Goal: Task Accomplishment & Management: Manage account settings

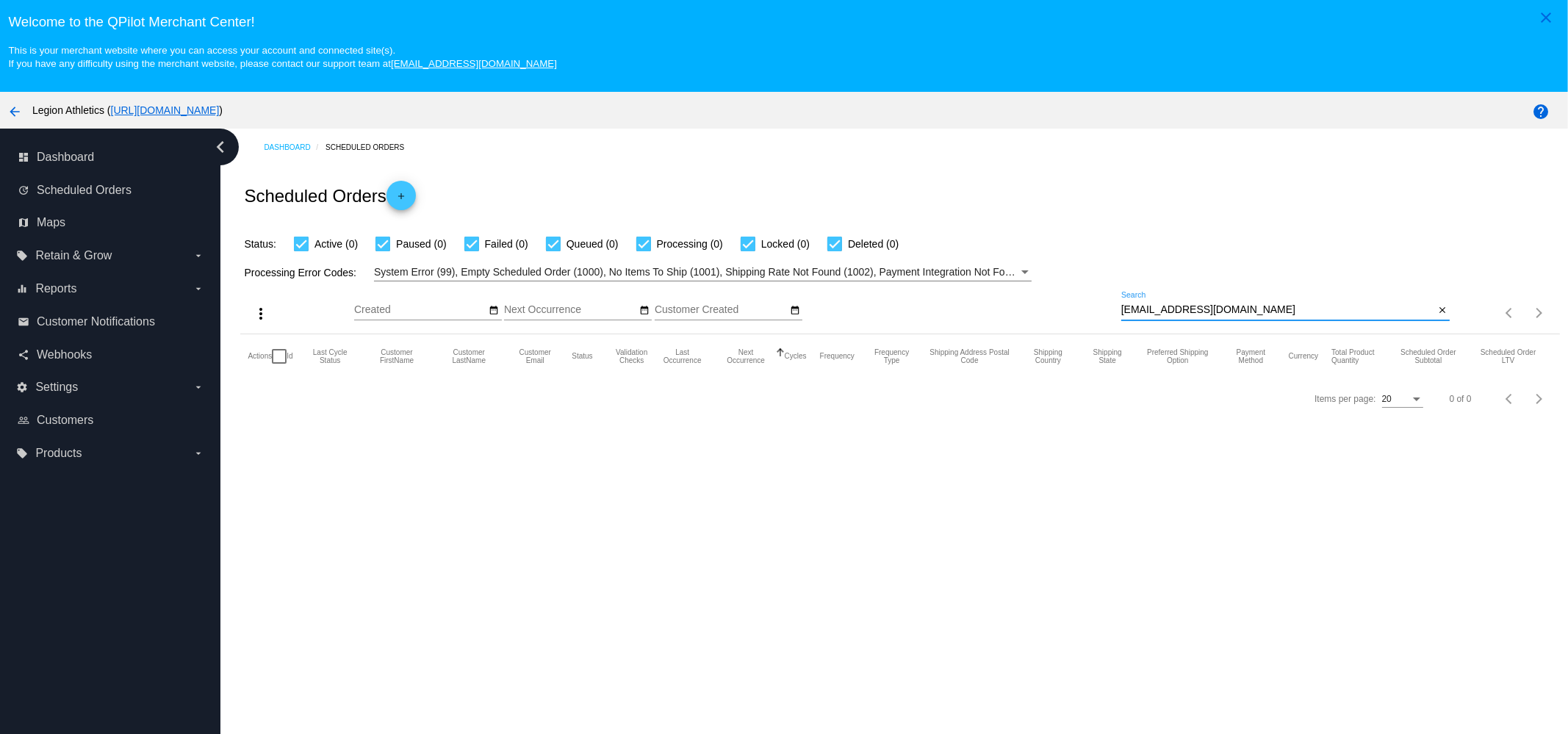
click at [1297, 307] on input "[EMAIL_ADDRESS][DOMAIN_NAME]" at bounding box center [1278, 310] width 314 height 12
click at [1260, 320] on div "backhandspringbree@icloud.com Search" at bounding box center [1278, 306] width 314 height 28
click at [1264, 316] on input "[EMAIL_ADDRESS][DOMAIN_NAME]" at bounding box center [1278, 310] width 314 height 12
paste input "theophilusmac@gmail"
type input "[EMAIL_ADDRESS][DOMAIN_NAME]"
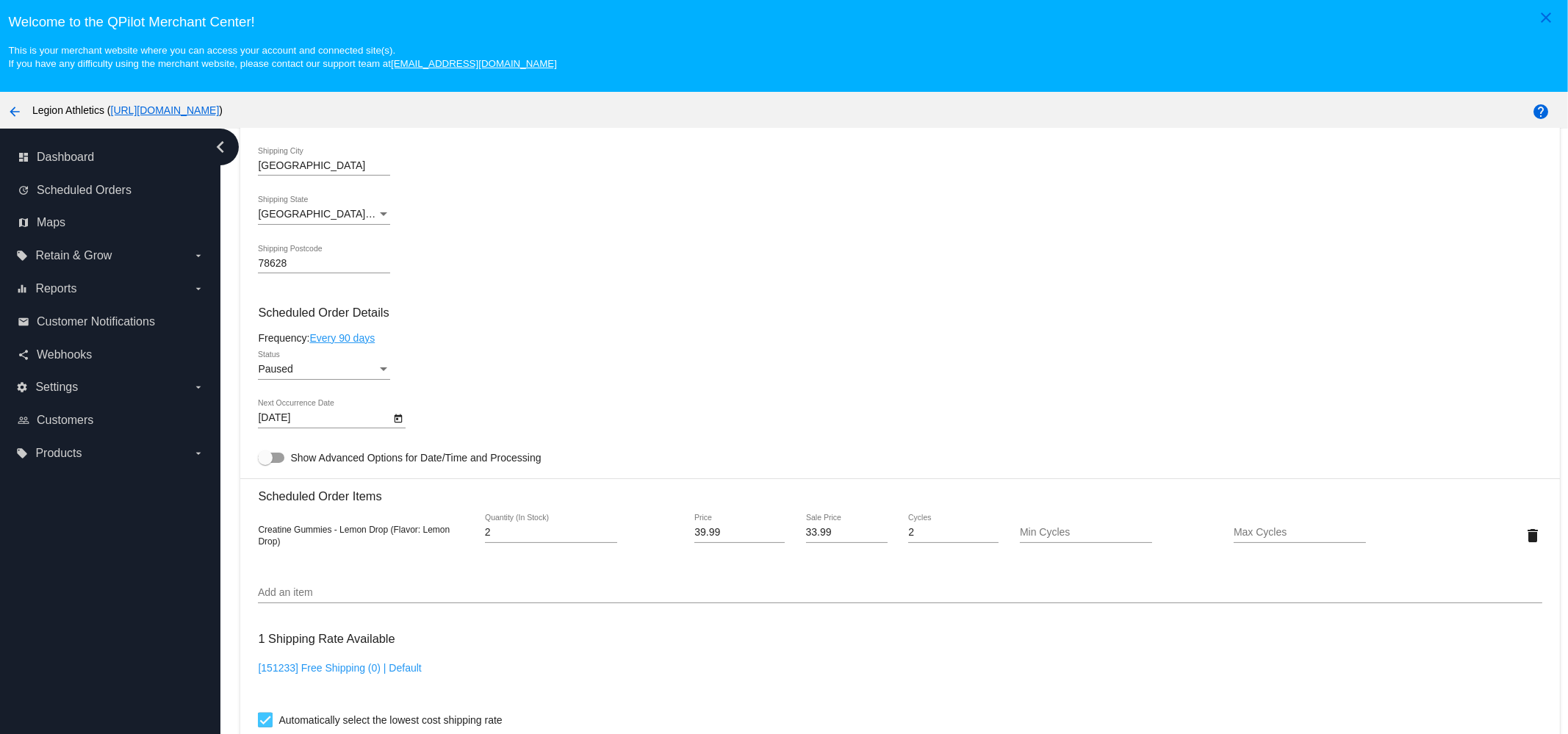
scroll to position [709, 0]
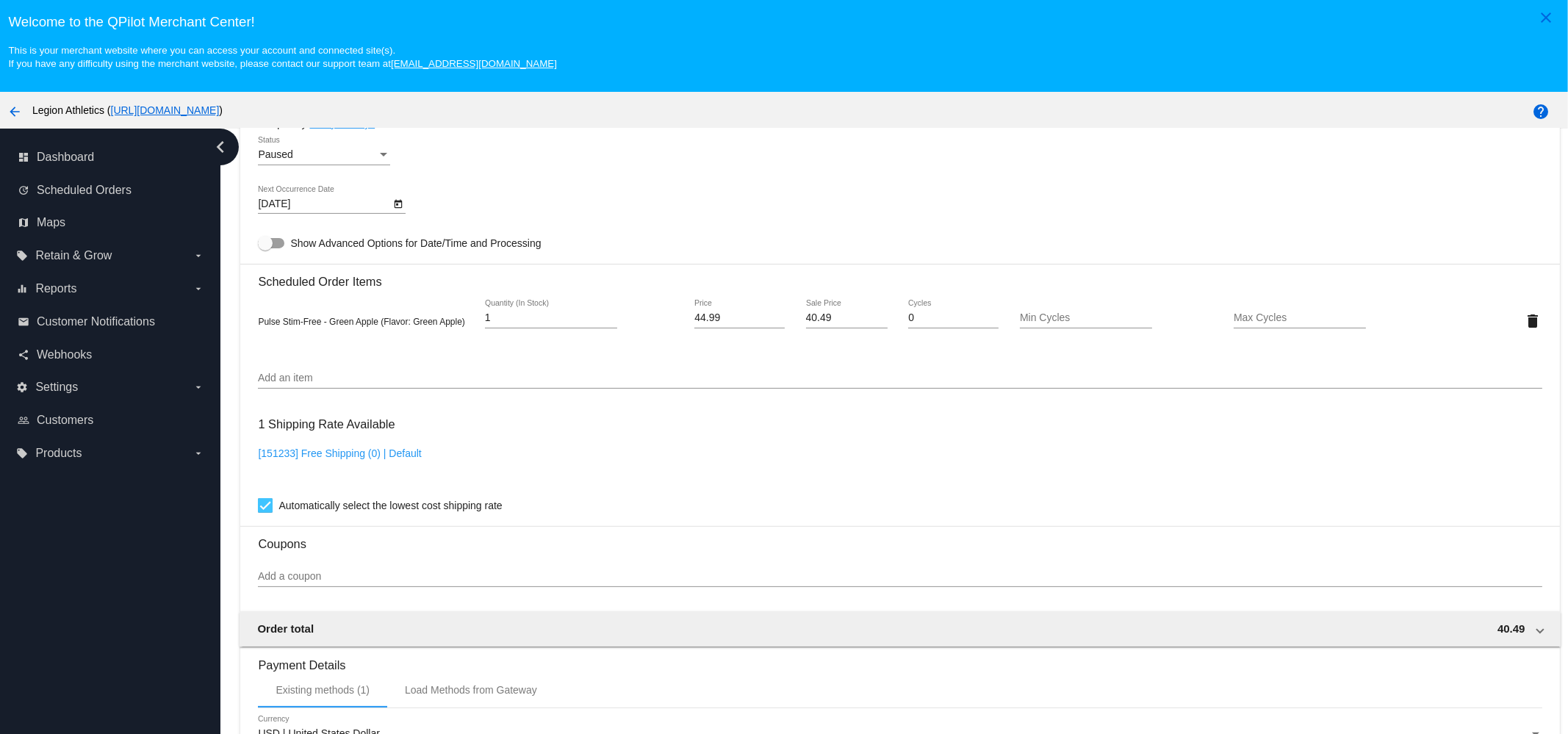
scroll to position [827, 0]
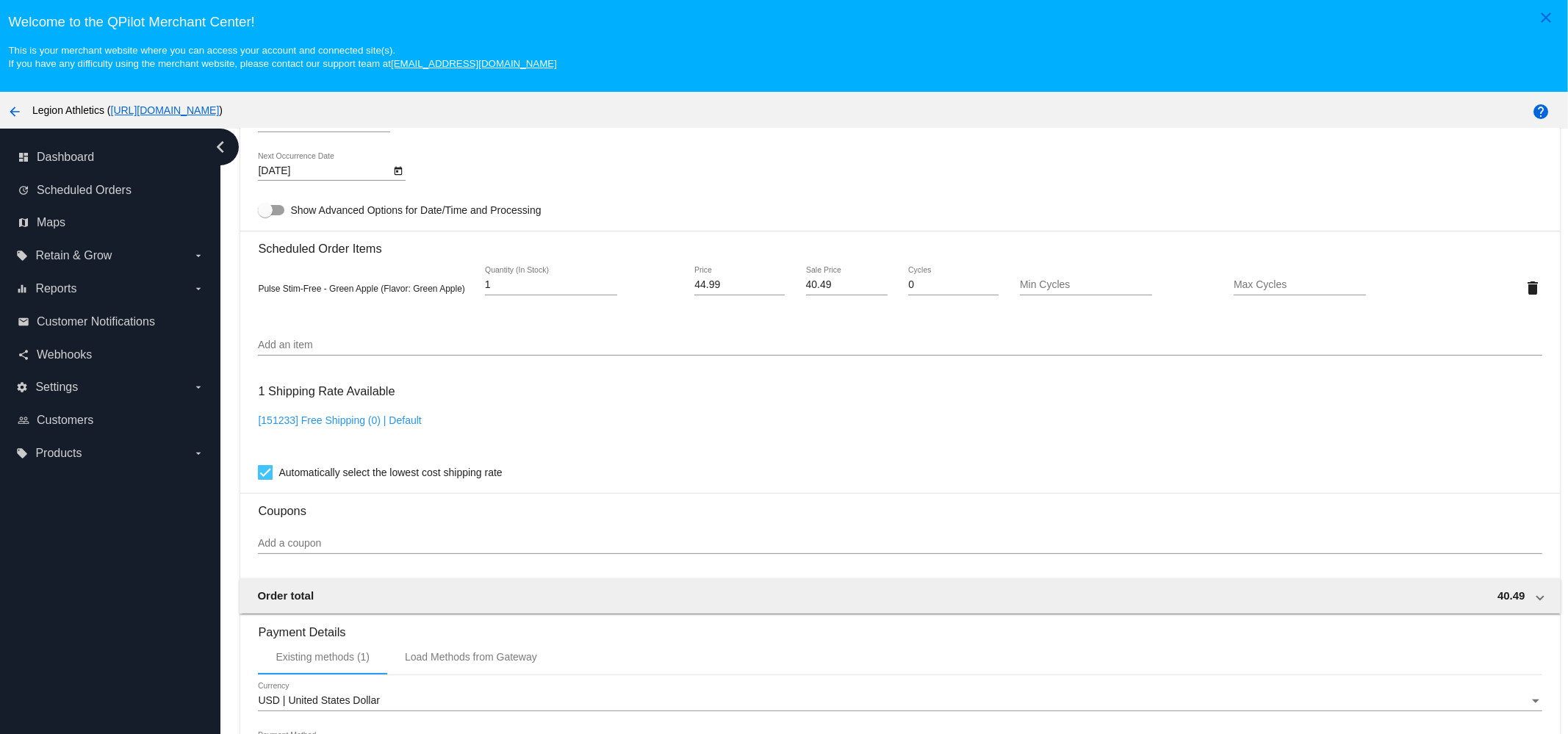
click at [455, 351] on input "Add an item" at bounding box center [900, 345] width 1284 height 12
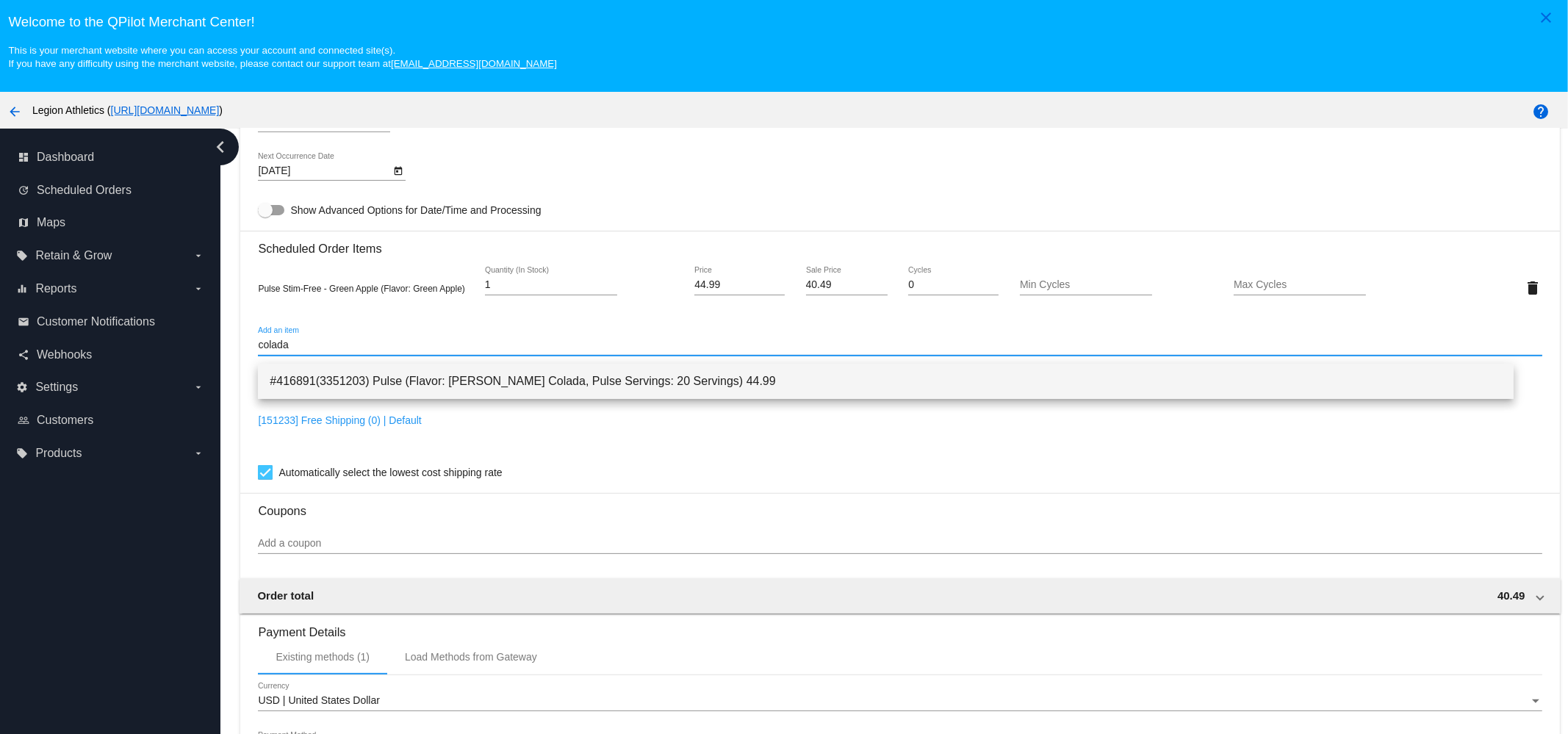
type input "colada"
click at [425, 387] on span "#416891(3351203) Pulse (Flavor: [PERSON_NAME] Colada, Pulse Servings: 20 Servin…" at bounding box center [886, 381] width 1233 height 36
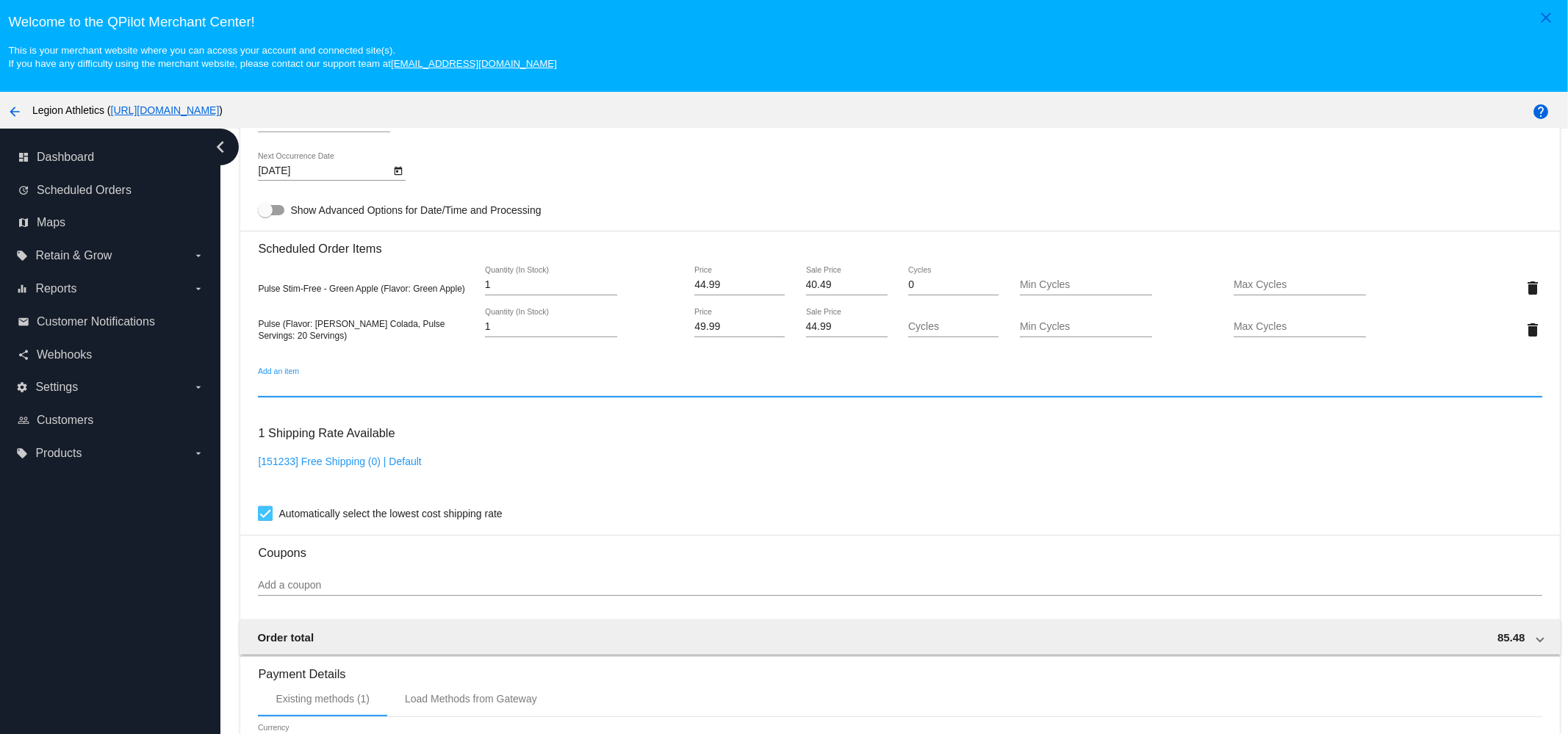
click at [1490, 303] on div "delete" at bounding box center [1489, 288] width 108 height 29
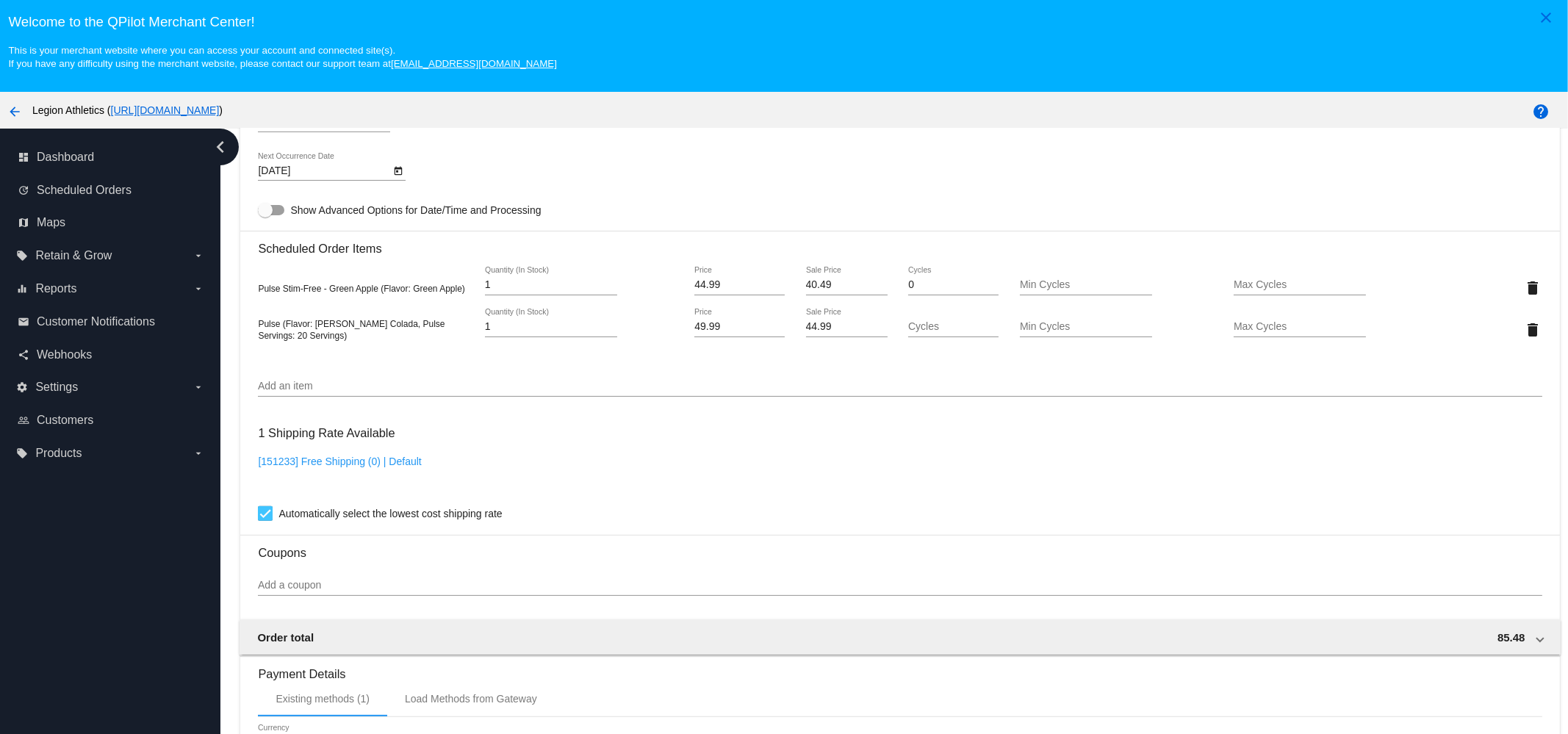
click at [1525, 297] on mat-icon "delete" at bounding box center [1533, 288] width 17 height 17
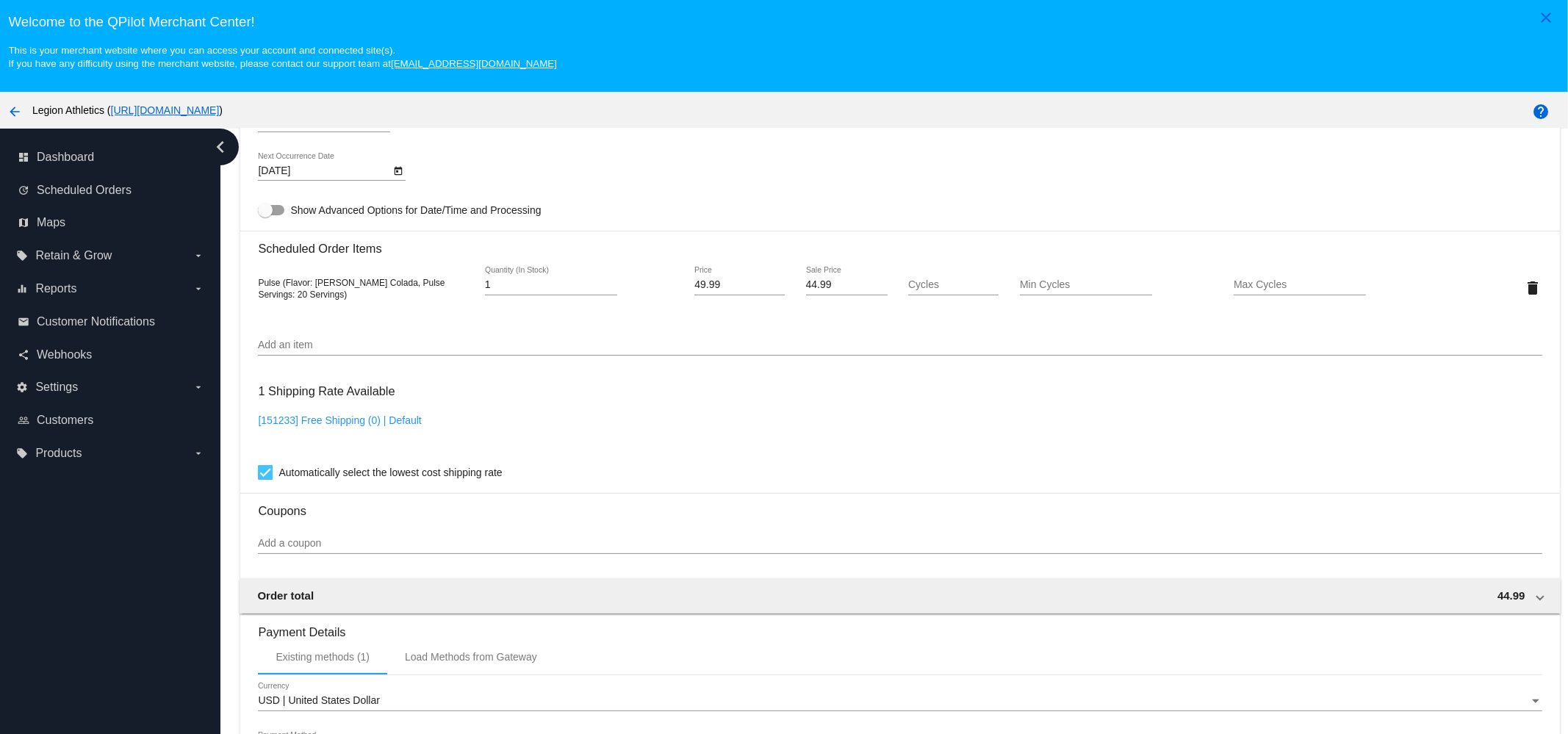
click at [330, 169] on div "[DATE] Next Occurrence Date" at bounding box center [323, 166] width 132 height 28
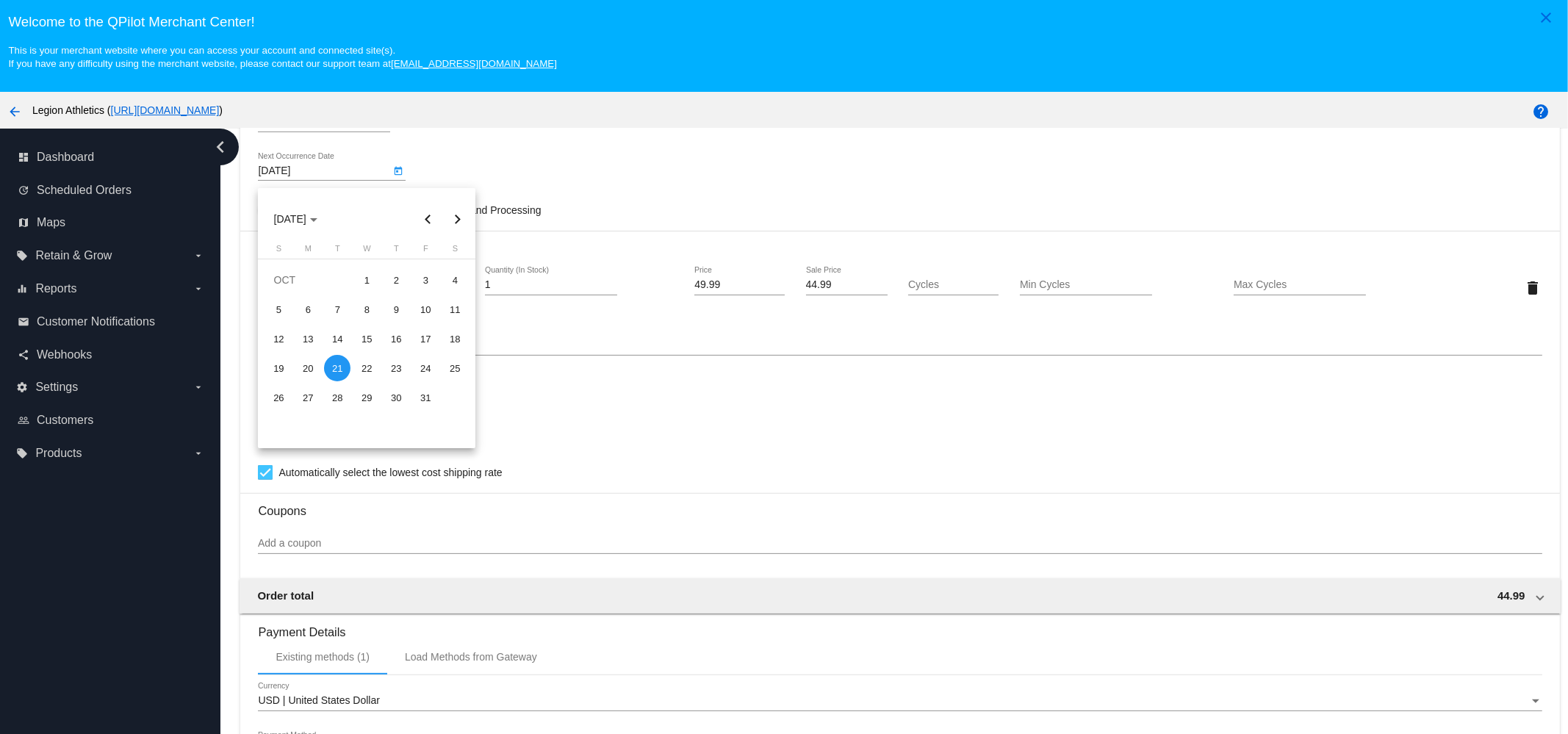
click at [413, 148] on div at bounding box center [784, 367] width 1568 height 734
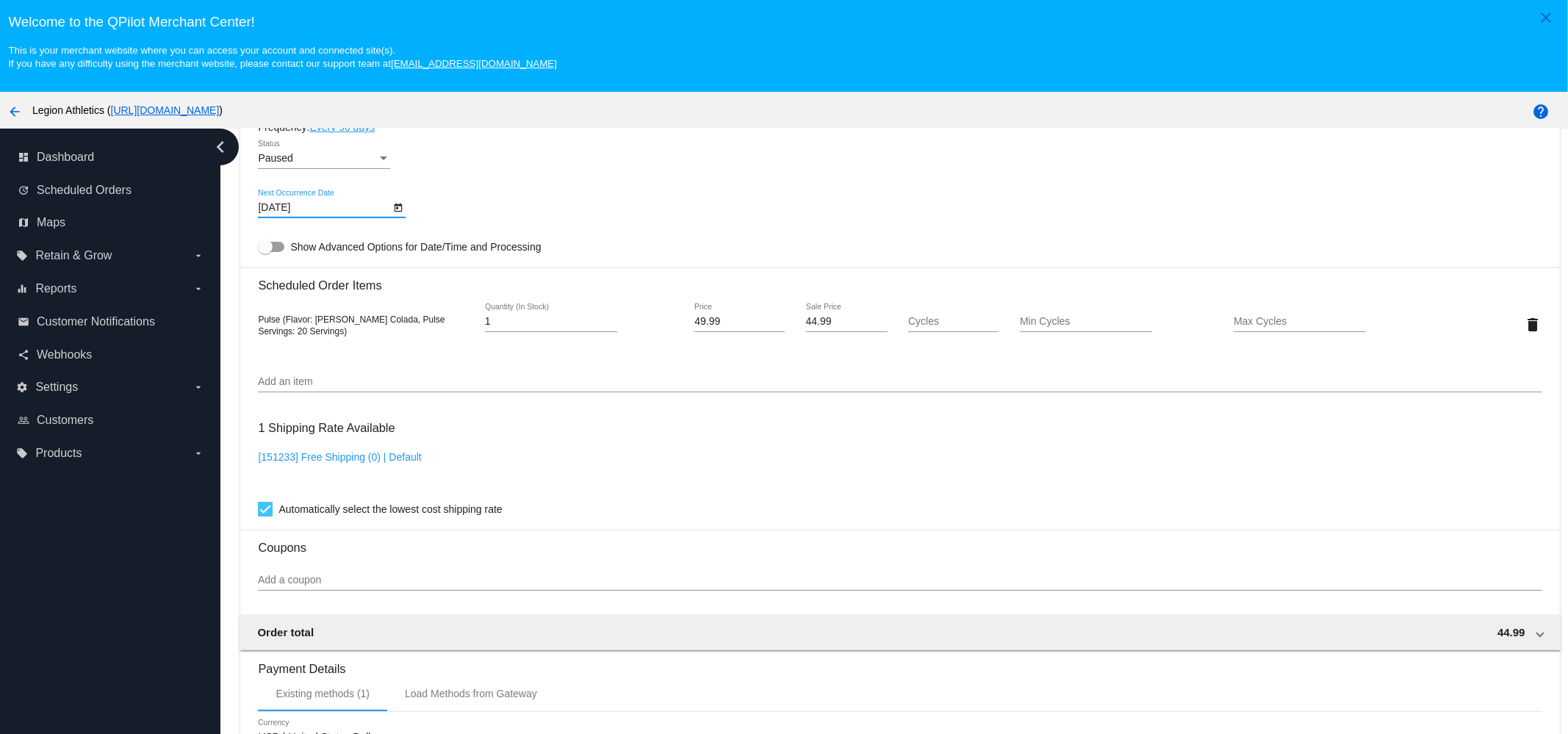
scroll to position [734, 0]
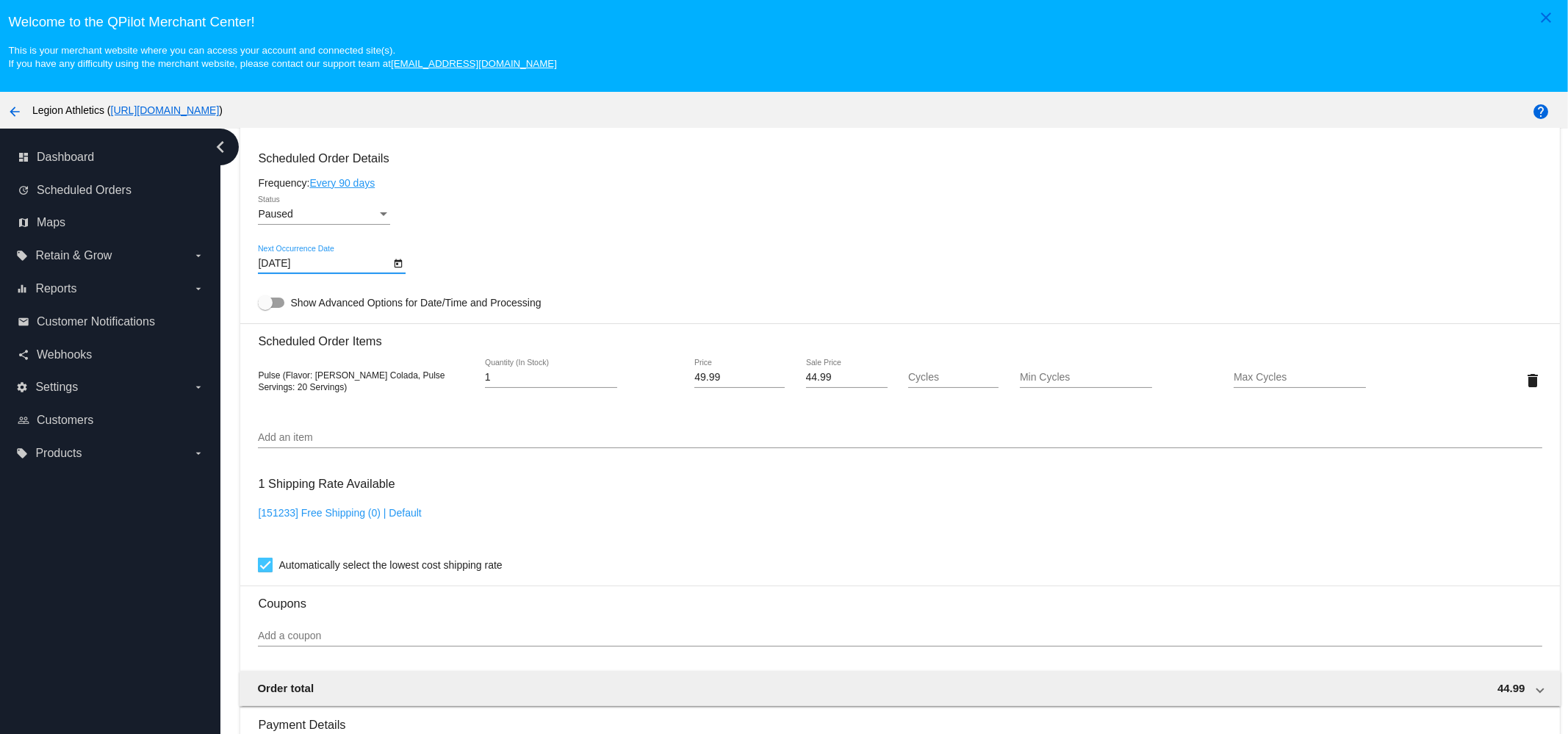
click at [331, 221] on div "Paused" at bounding box center [317, 214] width 119 height 12
click at [297, 199] on span "Active" at bounding box center [323, 189] width 132 height 31
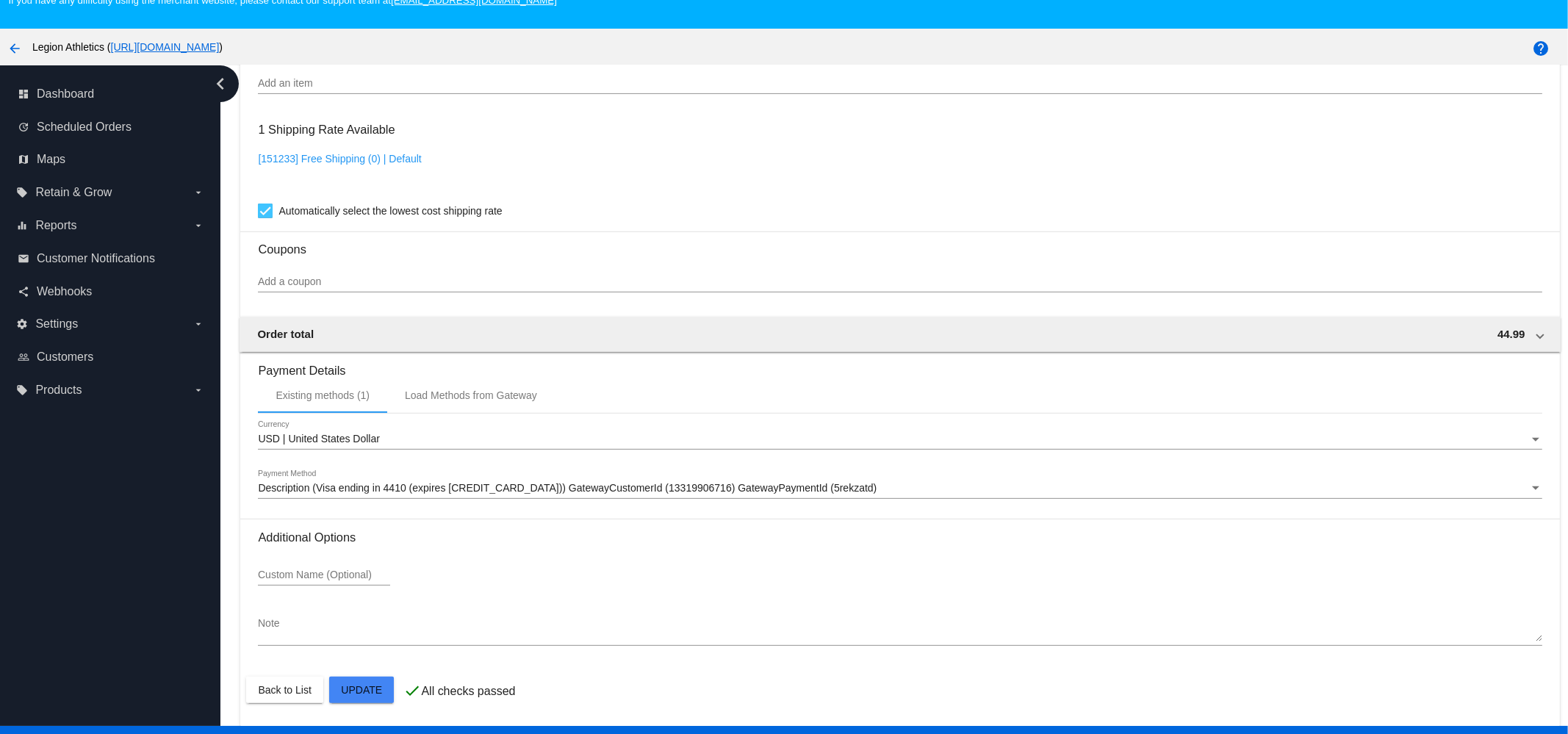
scroll to position [92, 0]
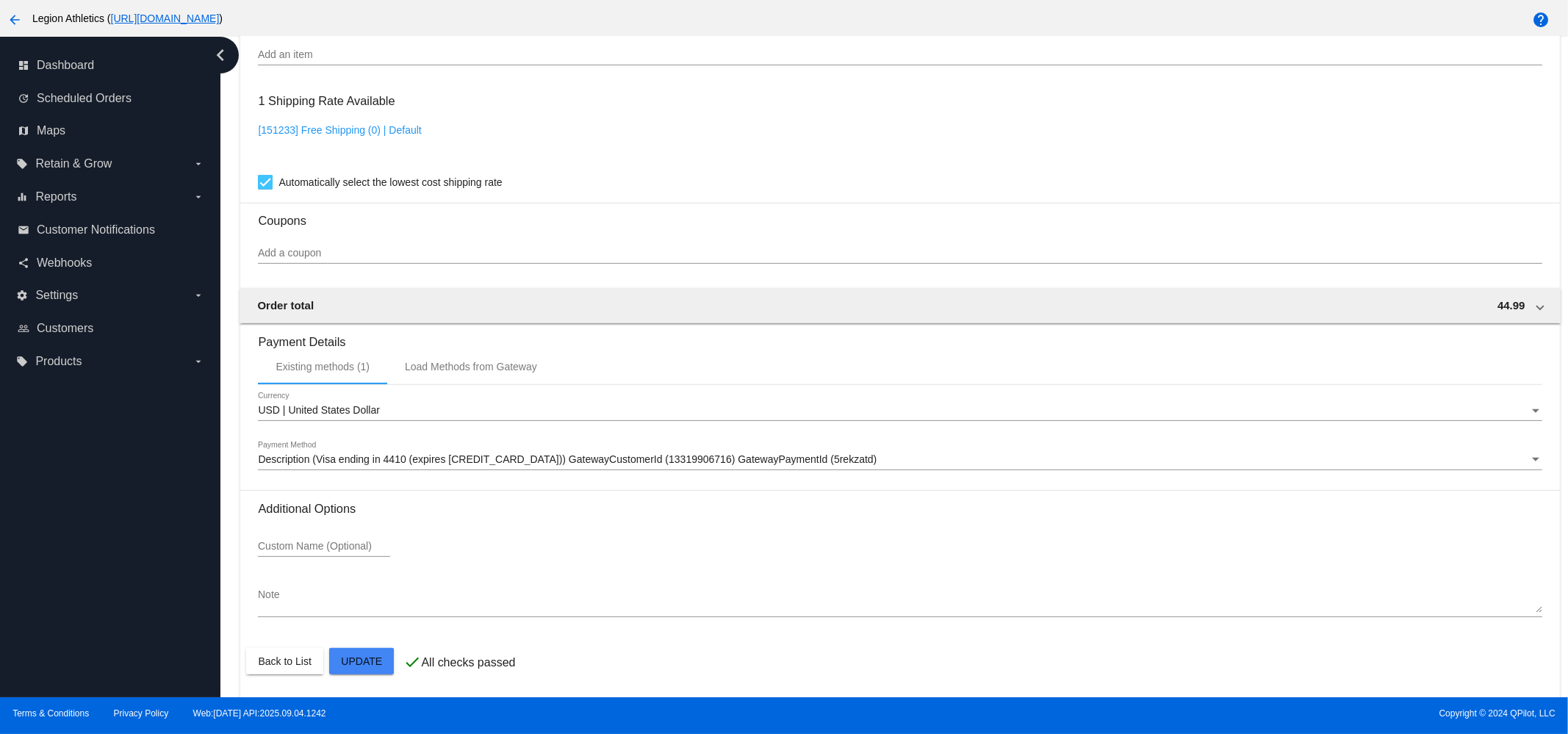
click at [357, 644] on mat-card-actions "Back to List Update" at bounding box center [899, 661] width 1307 height 38
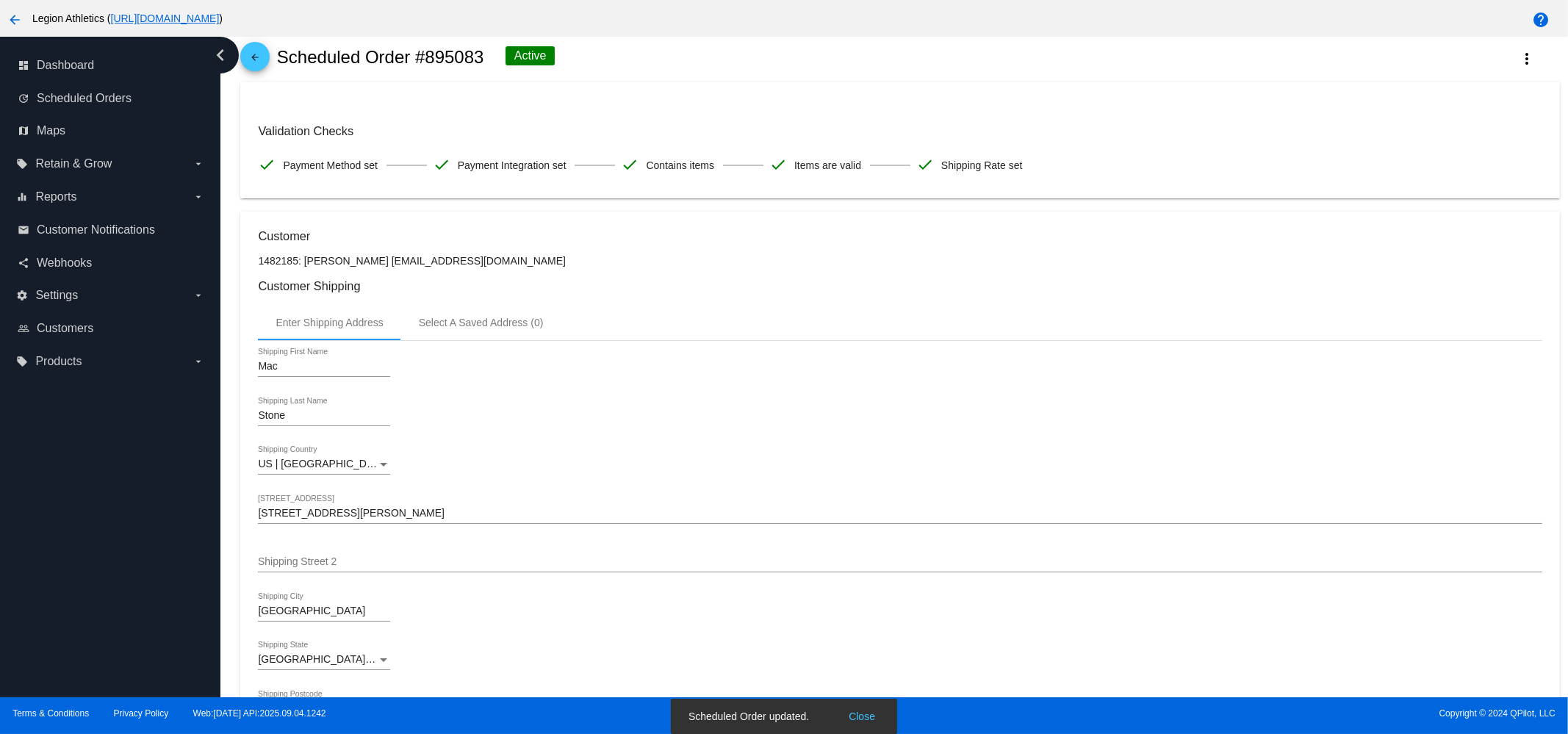
scroll to position [0, 0]
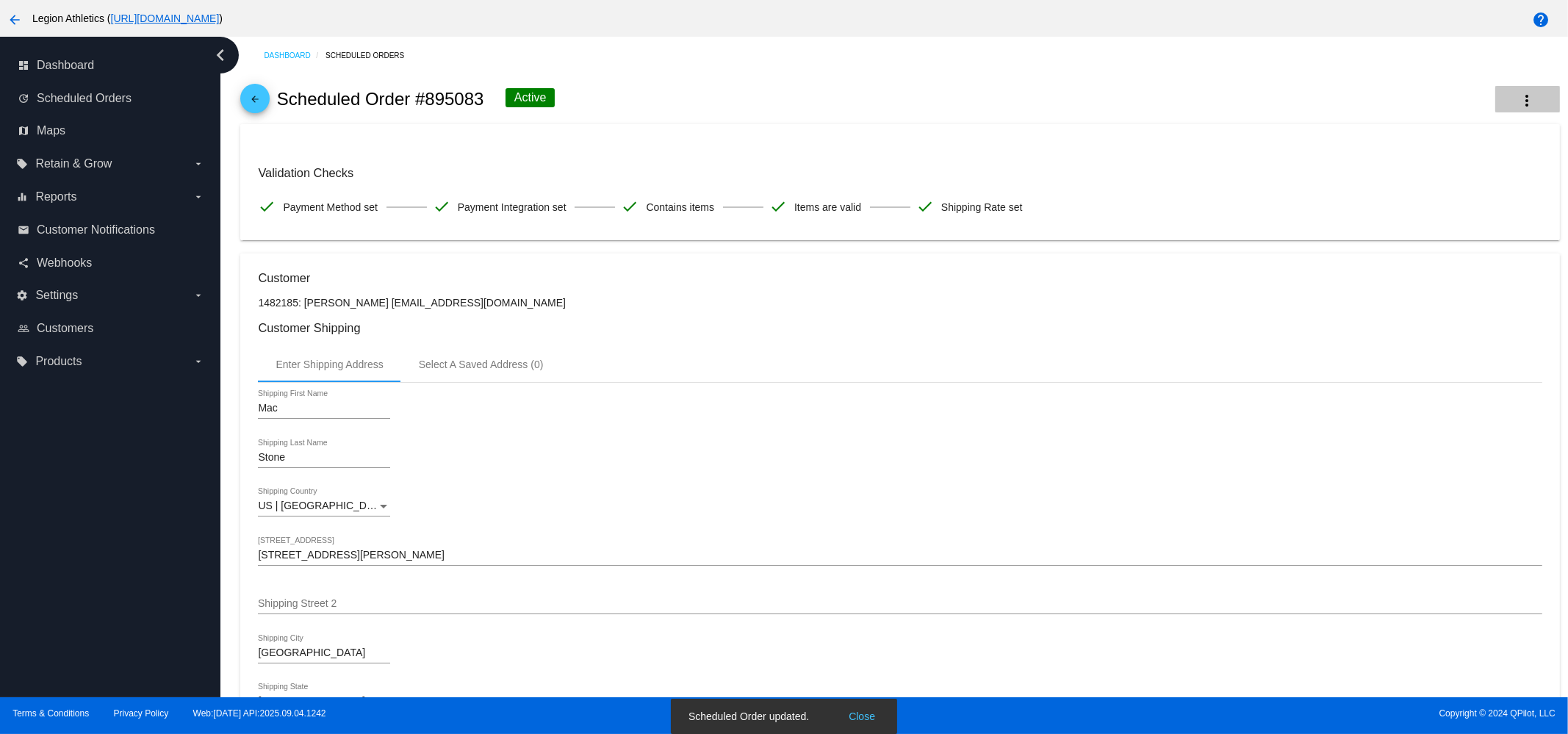
click at [1514, 90] on button "more_vert" at bounding box center [1528, 99] width 65 height 26
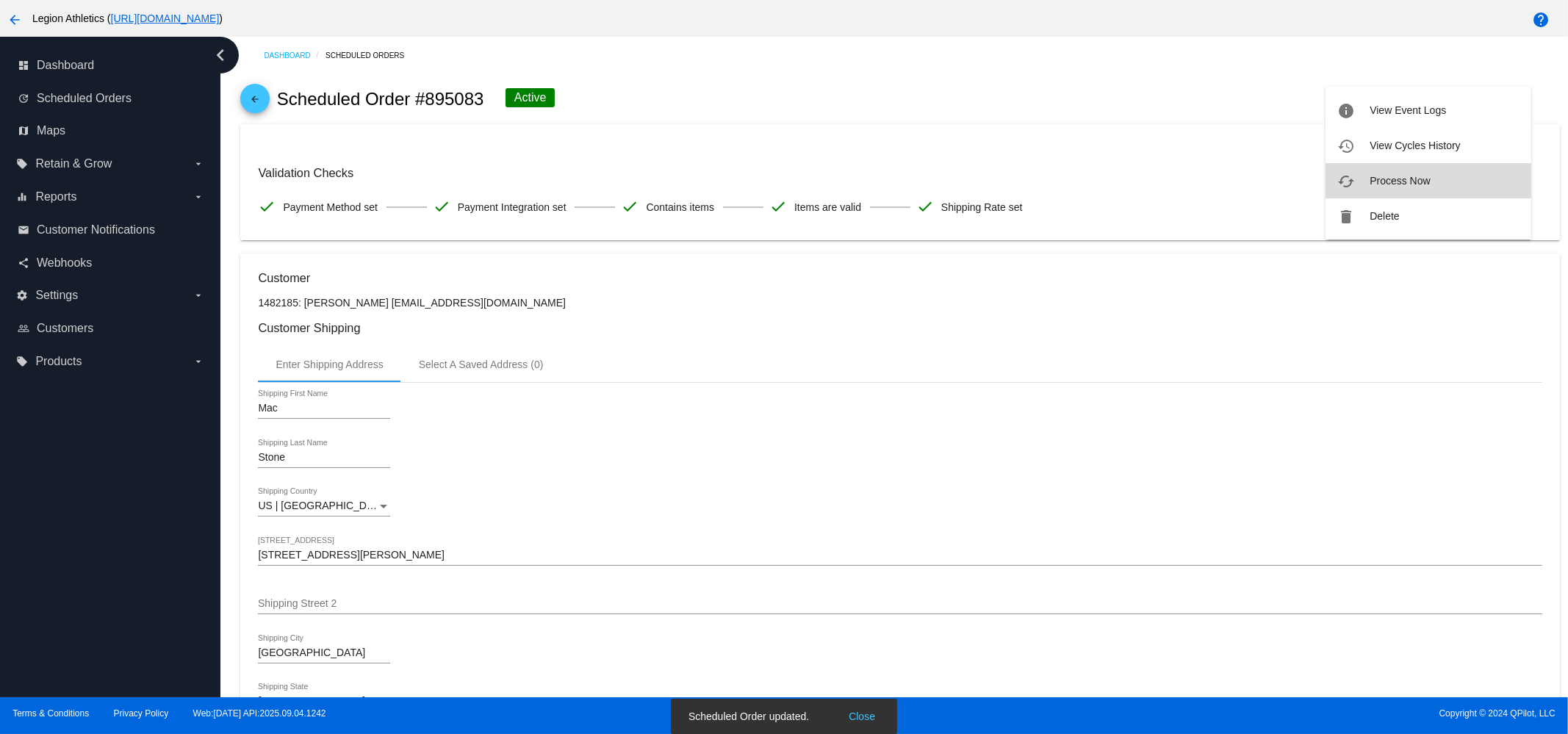
click at [1389, 182] on span "Process Now" at bounding box center [1400, 180] width 60 height 12
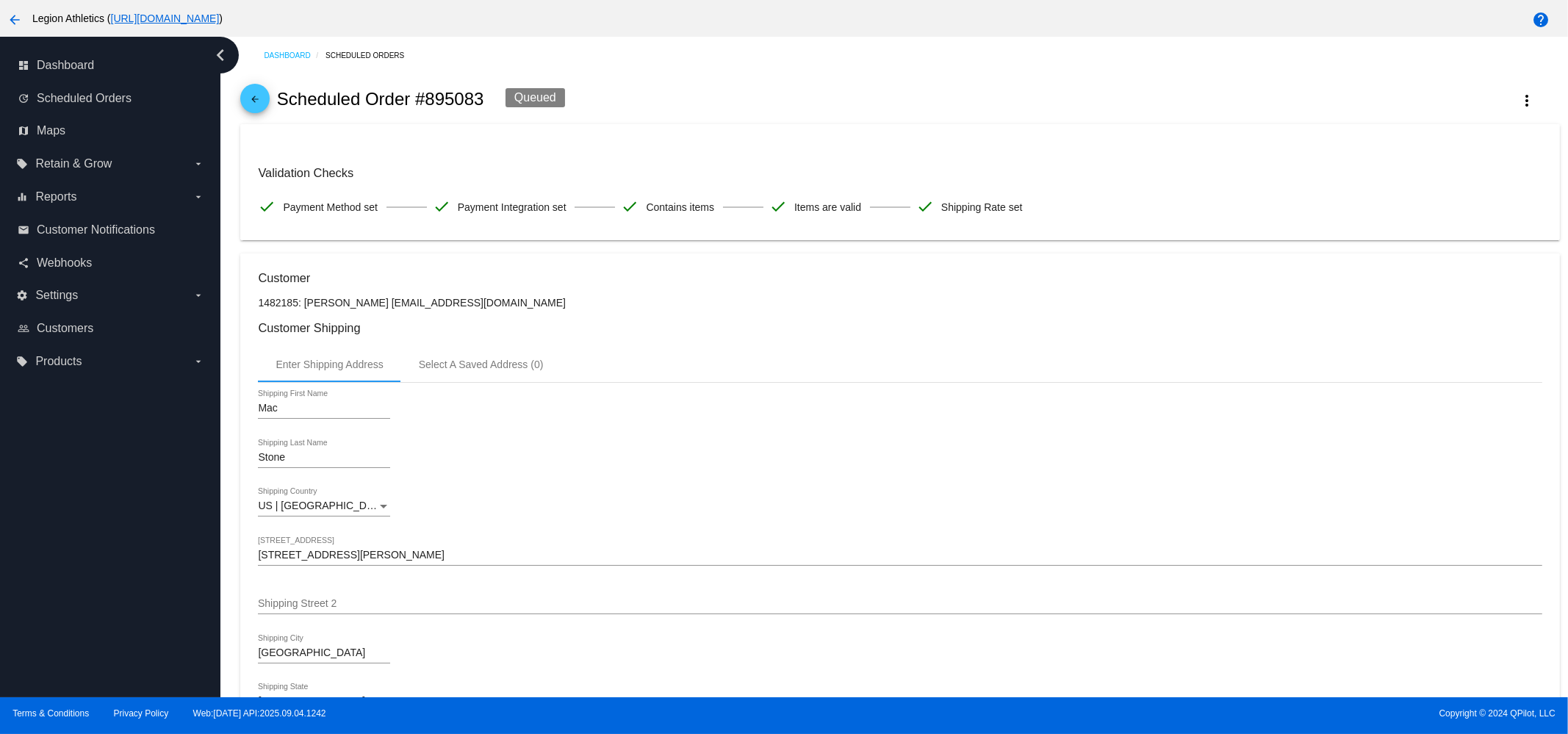
click at [247, 94] on mat-icon "arrow_back" at bounding box center [255, 103] width 17 height 17
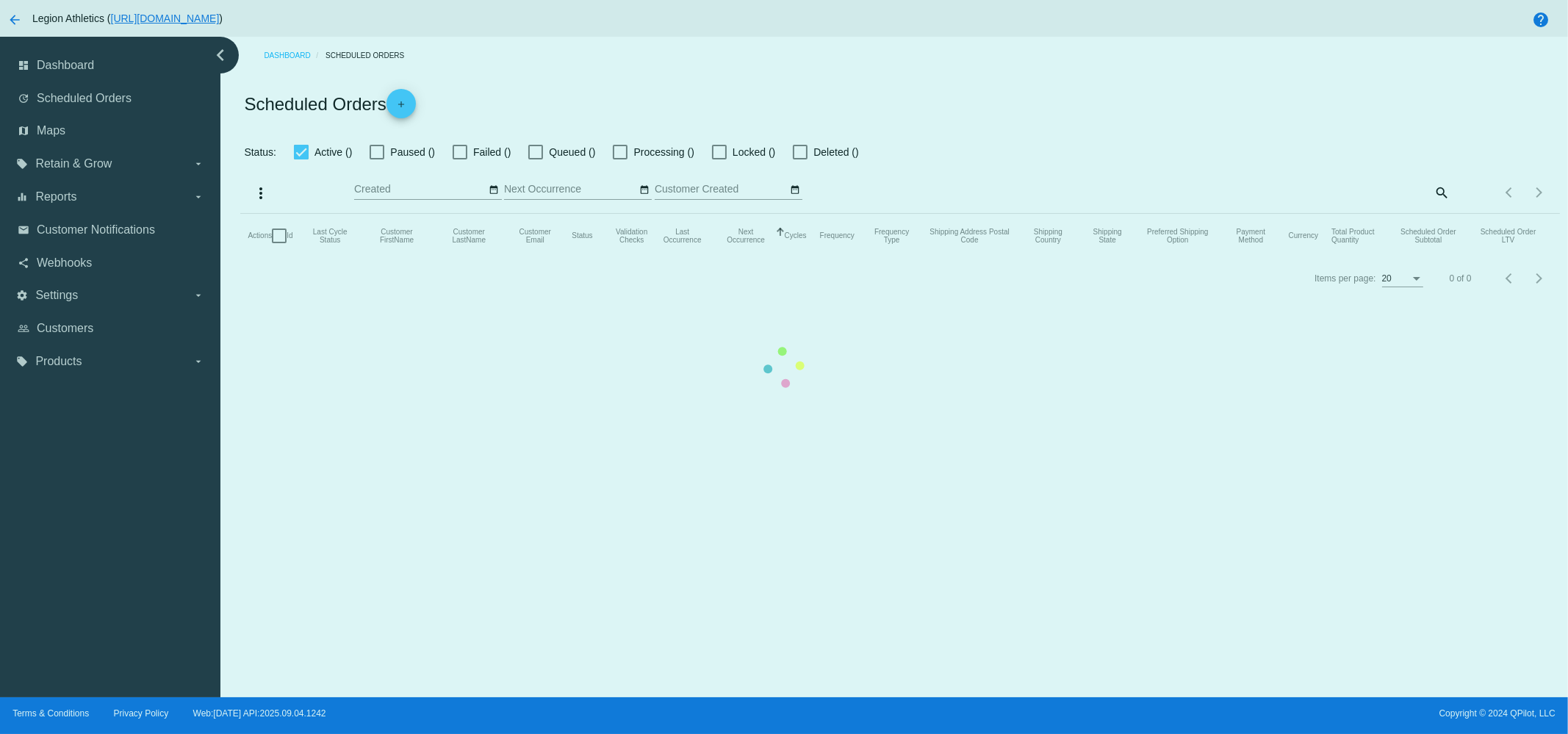
checkbox input "true"
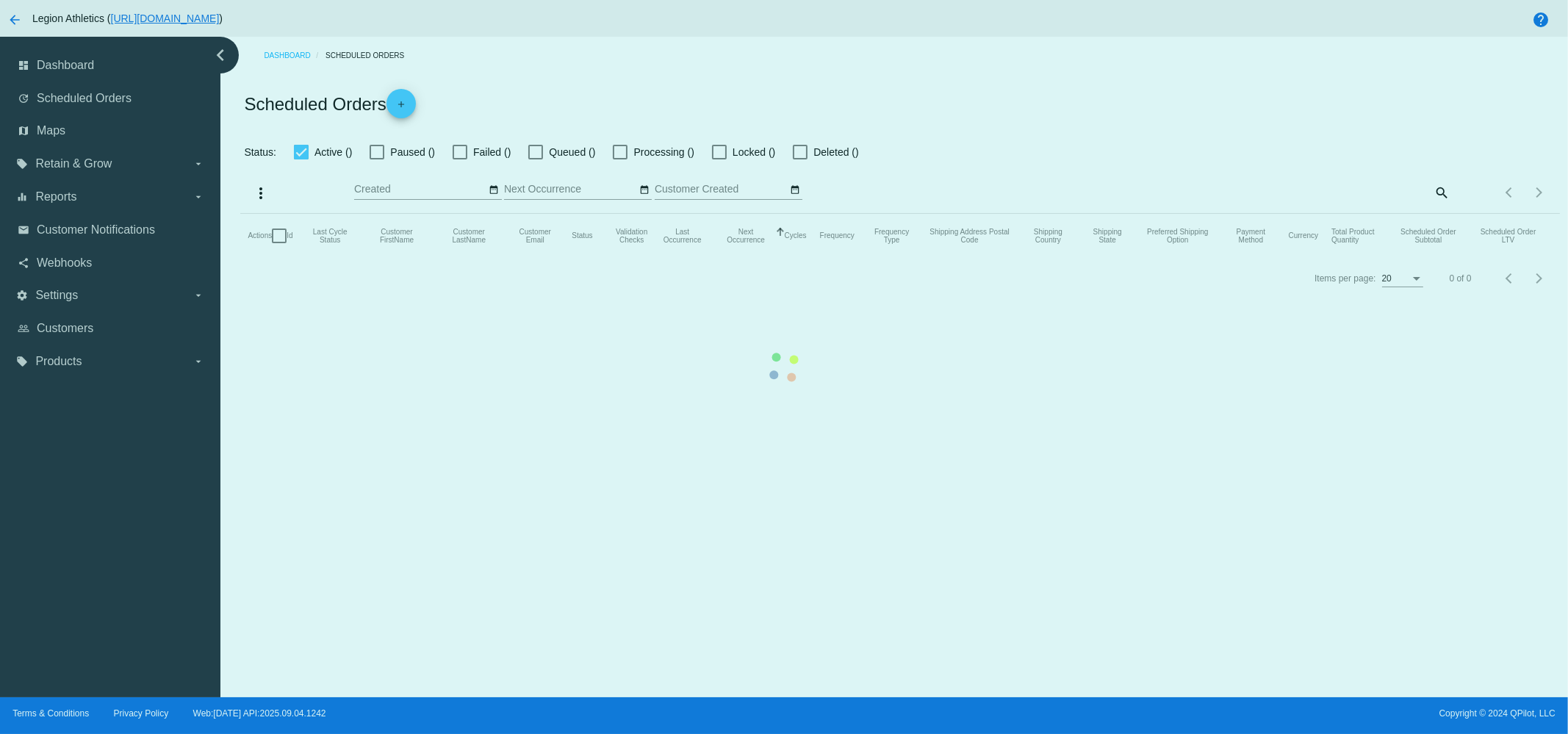
checkbox input "true"
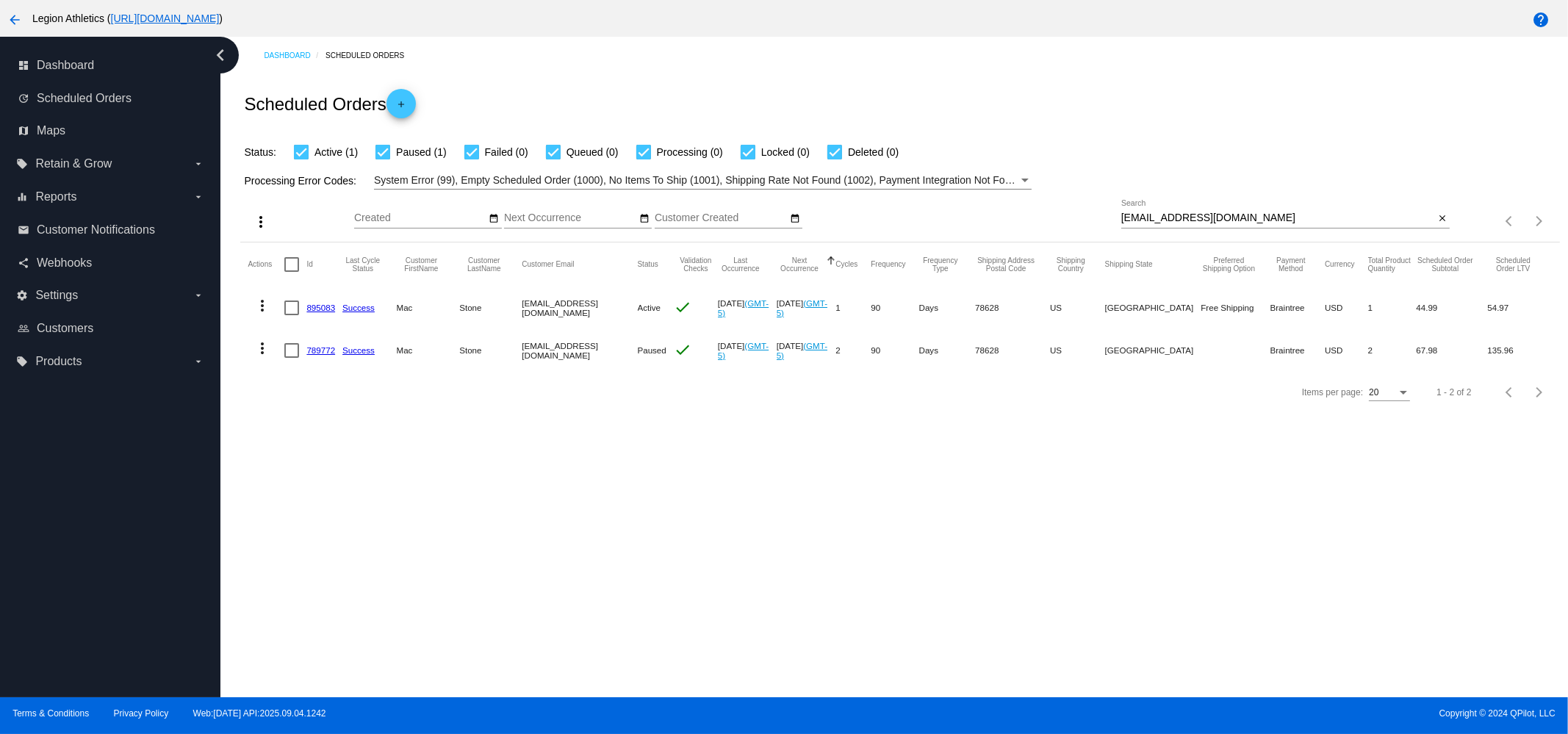
click at [539, 309] on mat-cell "theophilusmac@gmail.com" at bounding box center [580, 308] width 115 height 43
click at [593, 309] on mat-cell "theophilusmac@gmail.com" at bounding box center [580, 308] width 115 height 43
drag, startPoint x: 526, startPoint y: 311, endPoint x: 629, endPoint y: 310, distance: 103.0
click at [629, 310] on mat-cell "theophilusmac@gmail.com" at bounding box center [580, 308] width 115 height 43
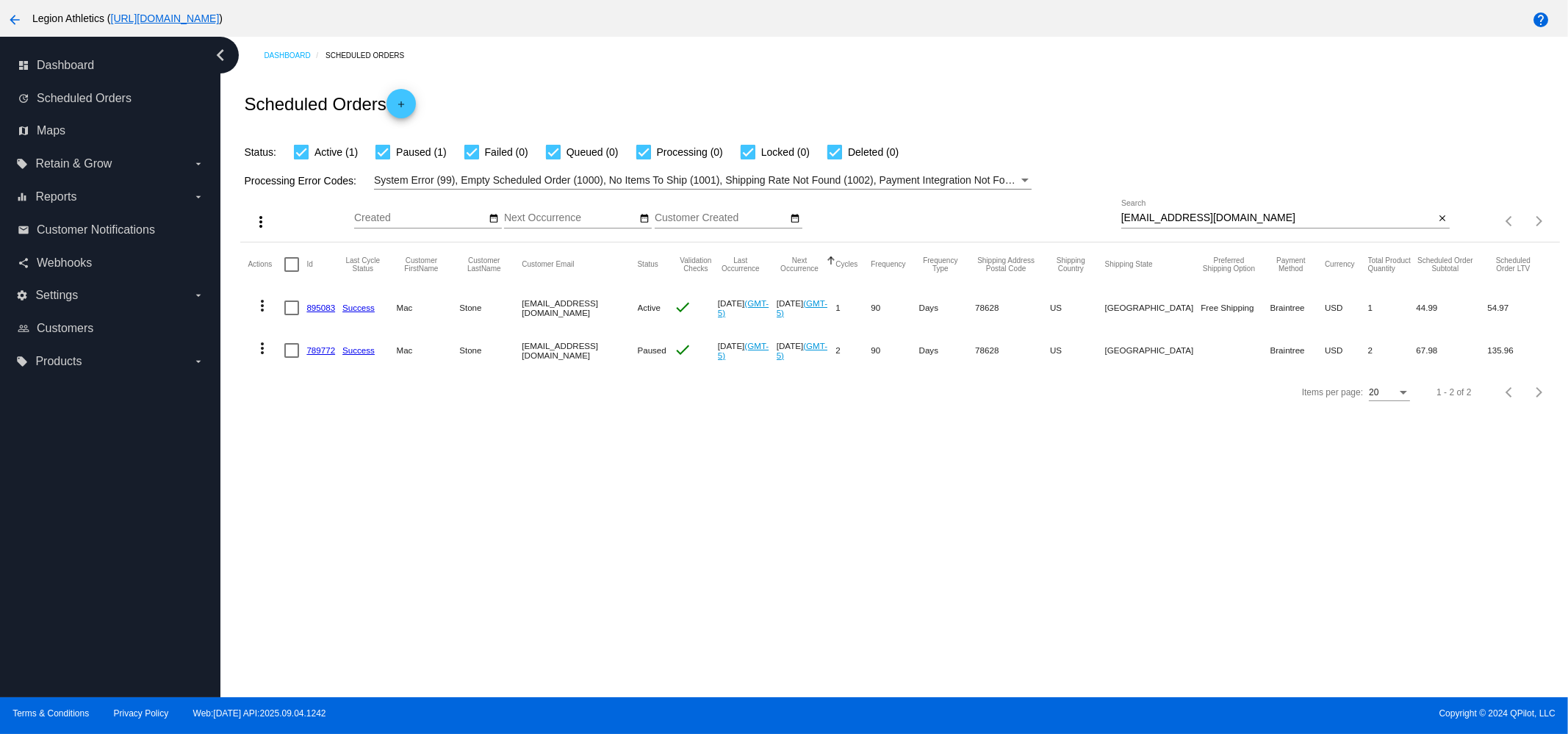
copy mat-cell "theophilusmac@gmail.com"
click at [1268, 211] on div "theophilusmac@gmail.com Search" at bounding box center [1278, 214] width 314 height 28
click at [1275, 212] on div "theophilusmac@gmail.com Search" at bounding box center [1278, 214] width 314 height 28
paste input "backhandspringbree@icloud"
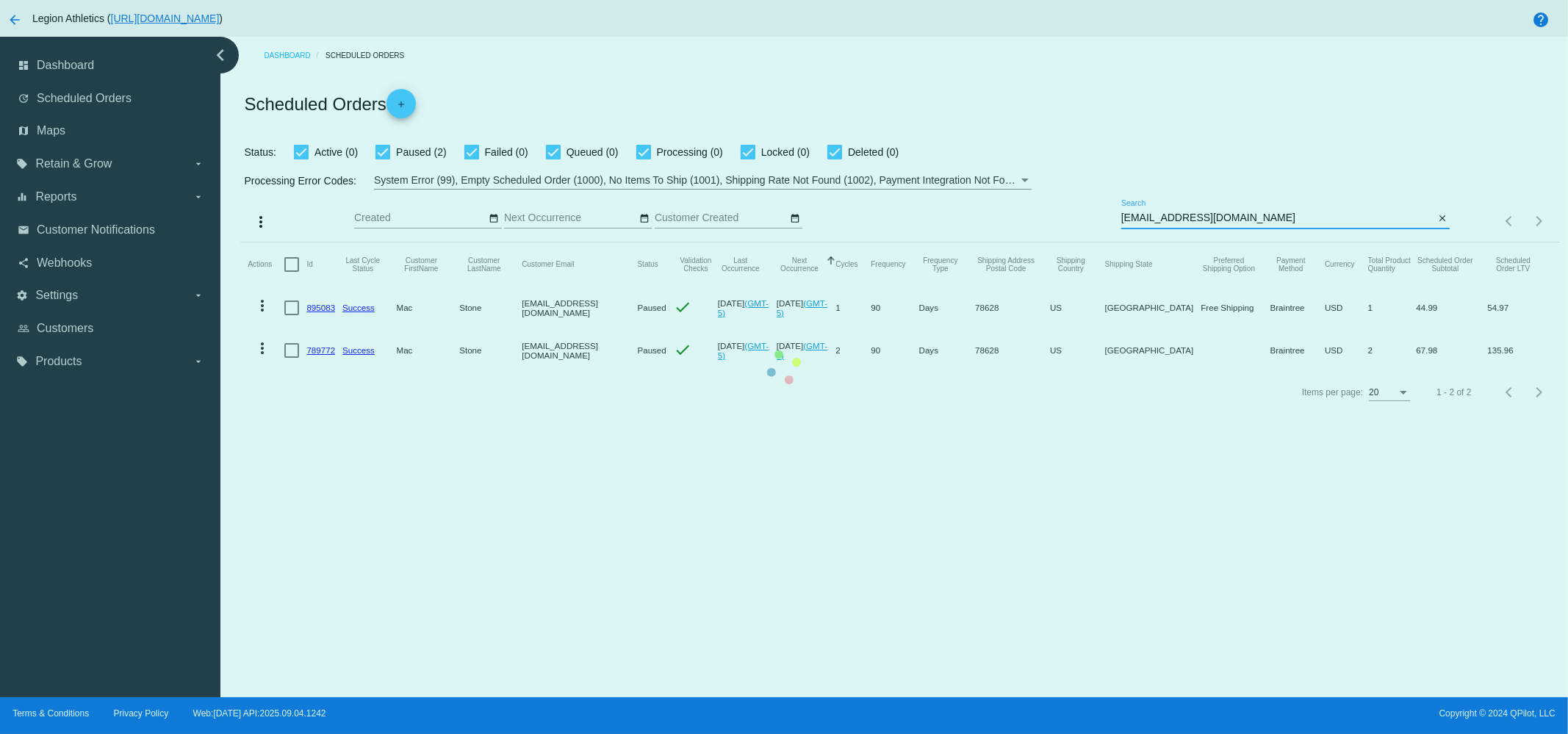
type input "backhandspringbree@icloud.com"
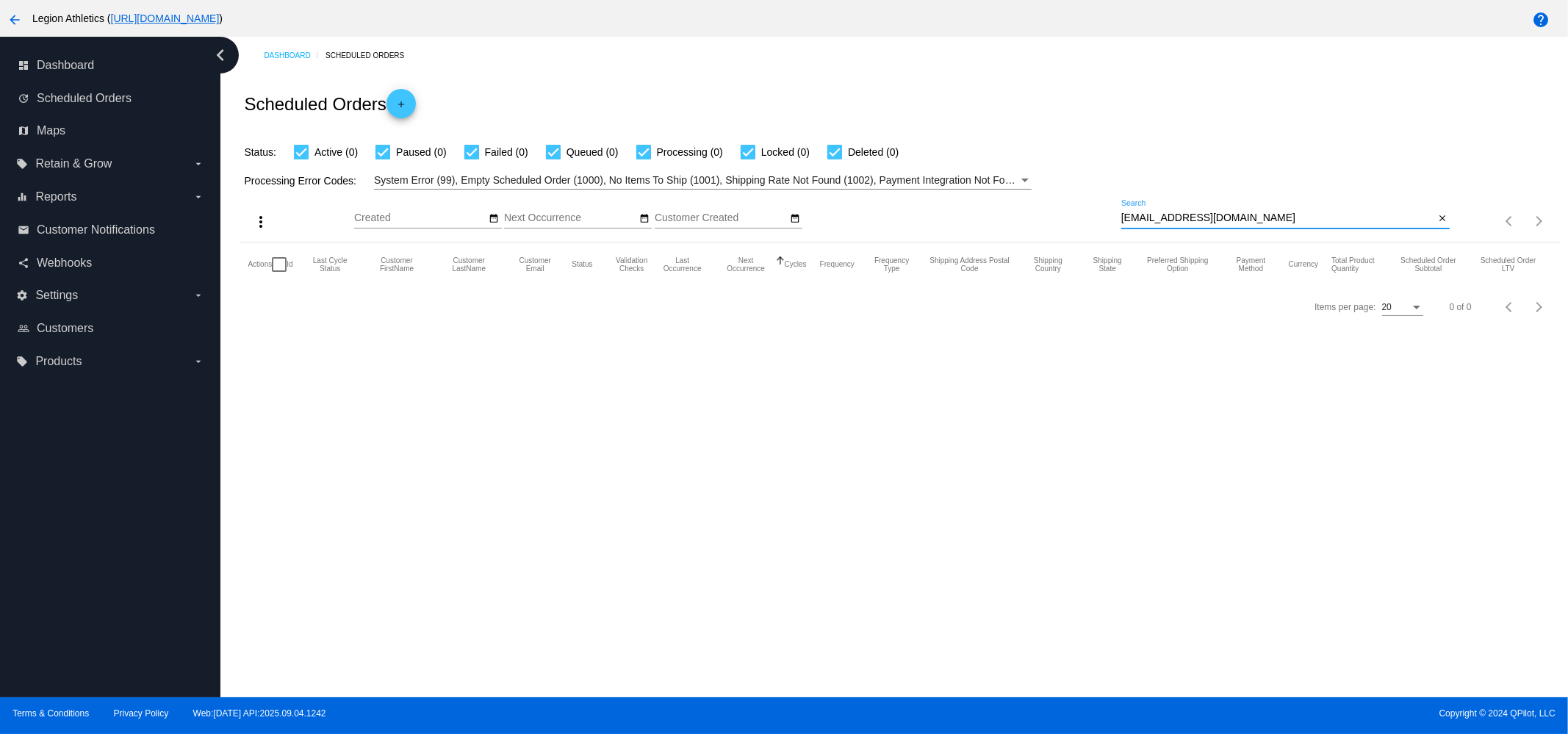
click at [1239, 218] on input "backhandspringbree@icloud.com" at bounding box center [1278, 218] width 314 height 12
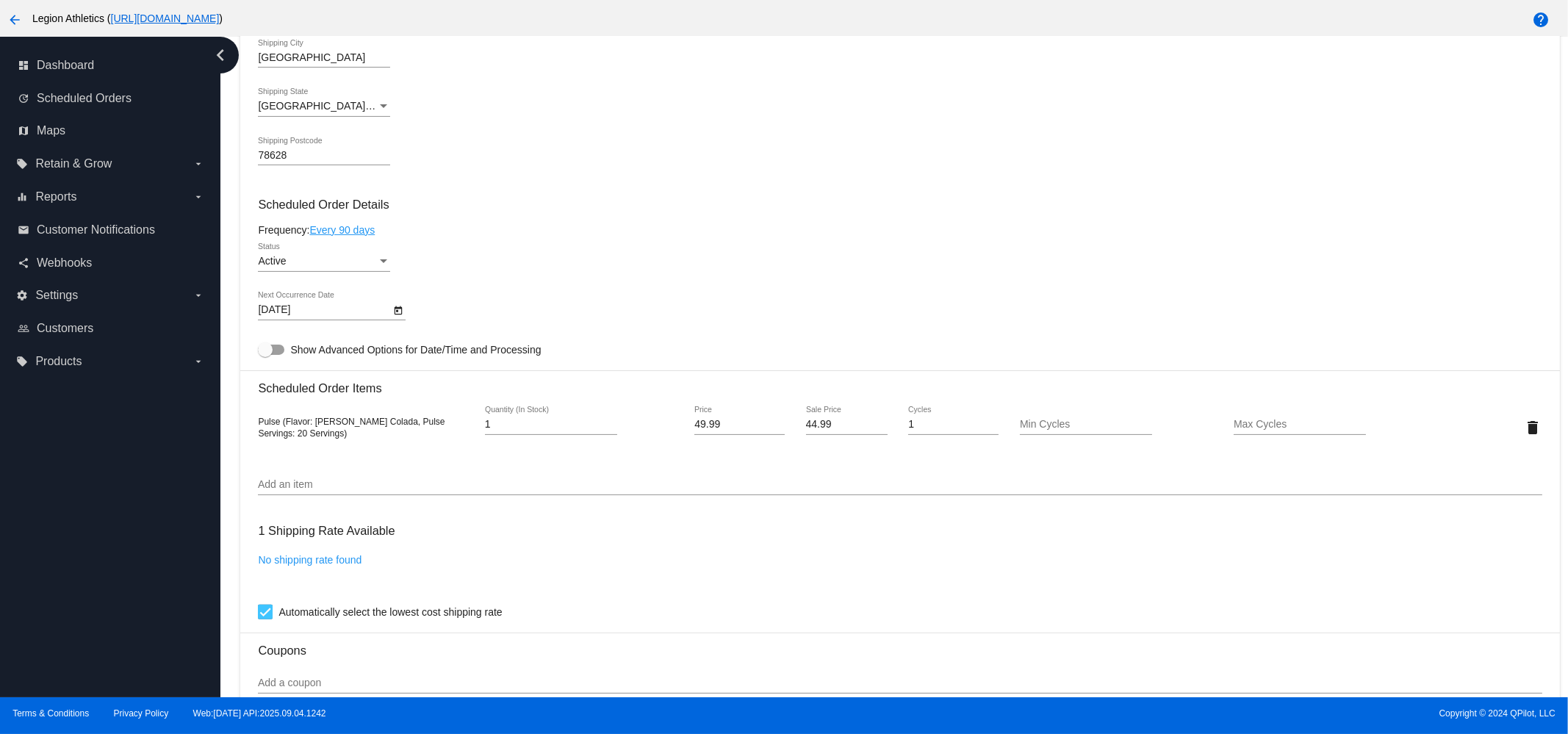
scroll to position [734, 0]
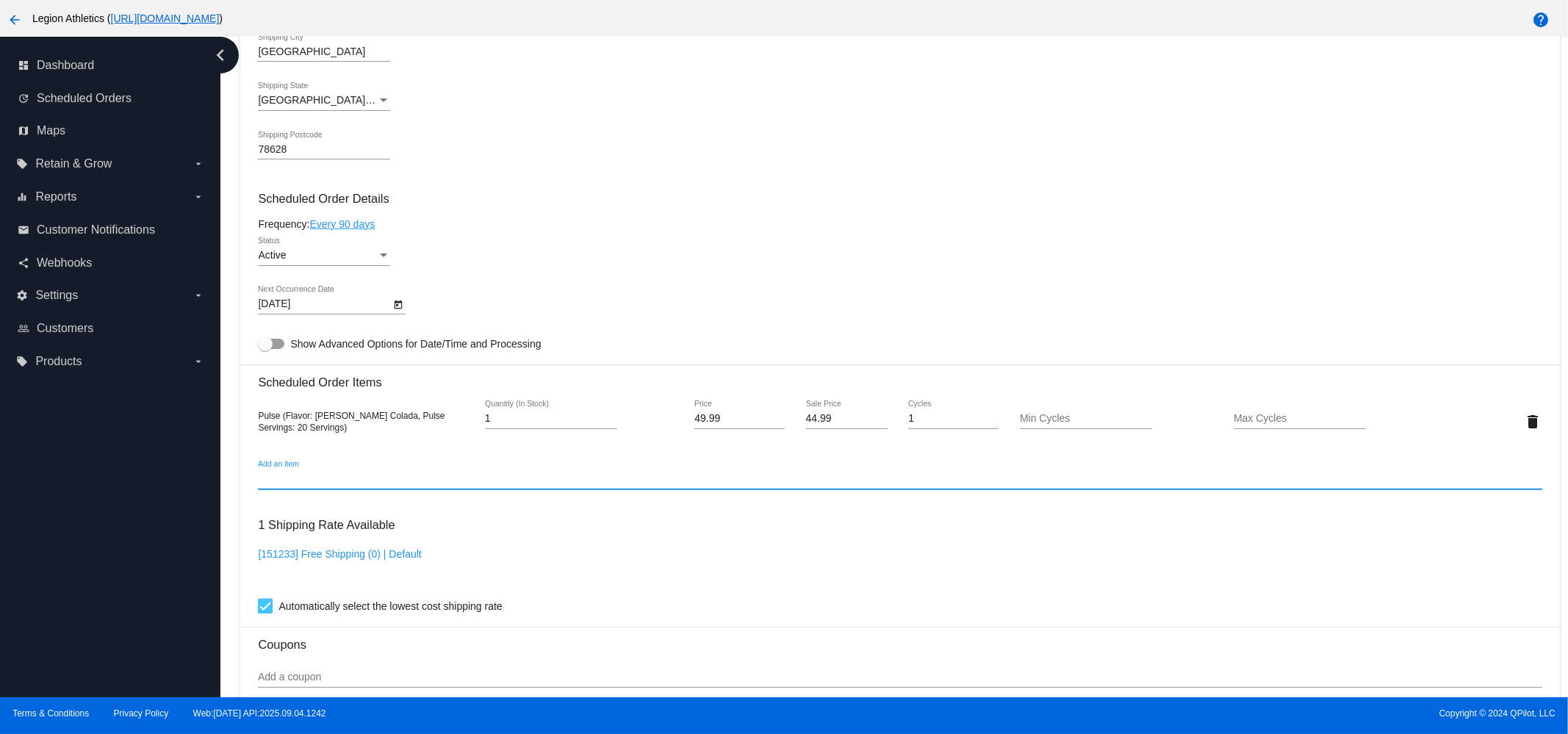
click at [331, 485] on input "Add an item" at bounding box center [900, 479] width 1284 height 12
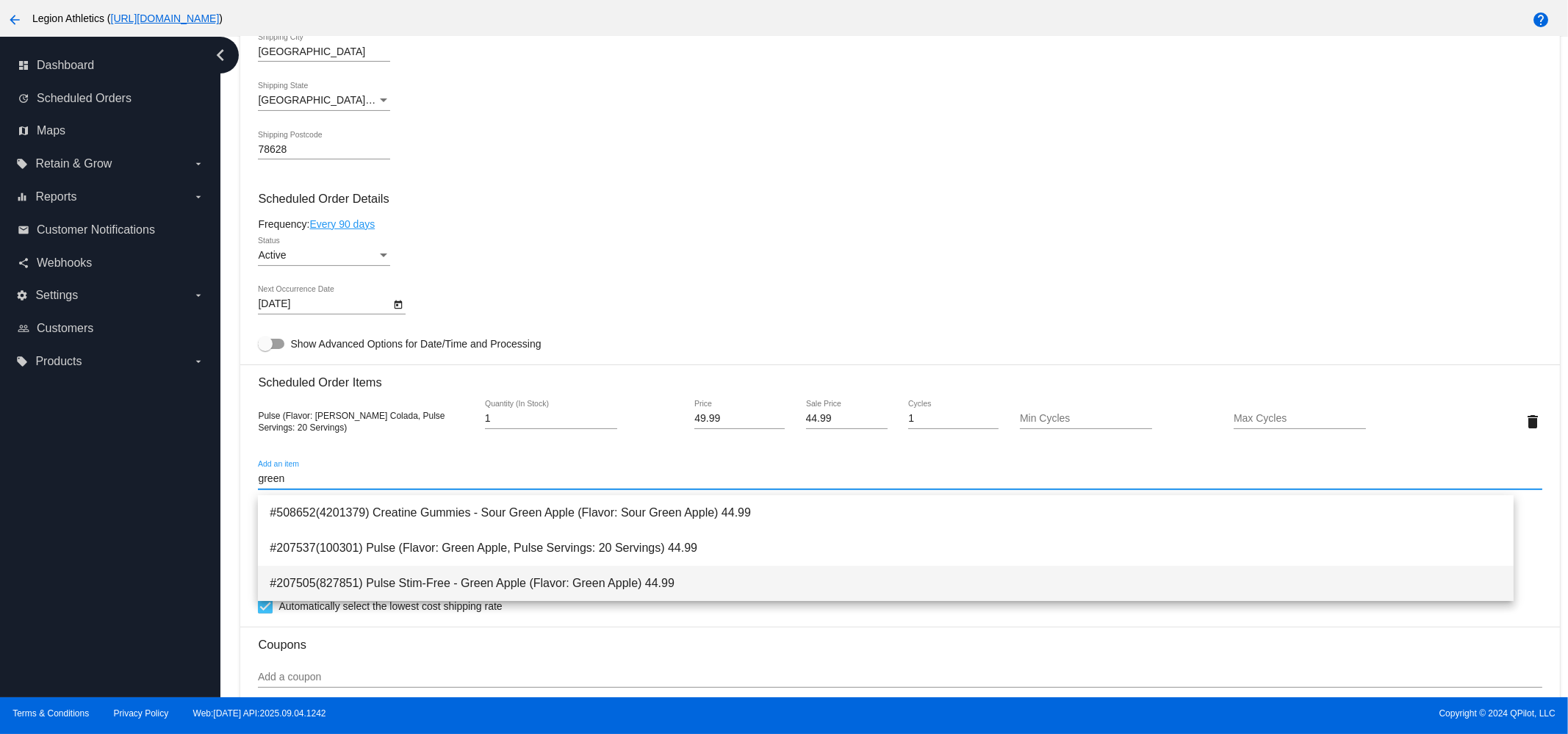
type input "green"
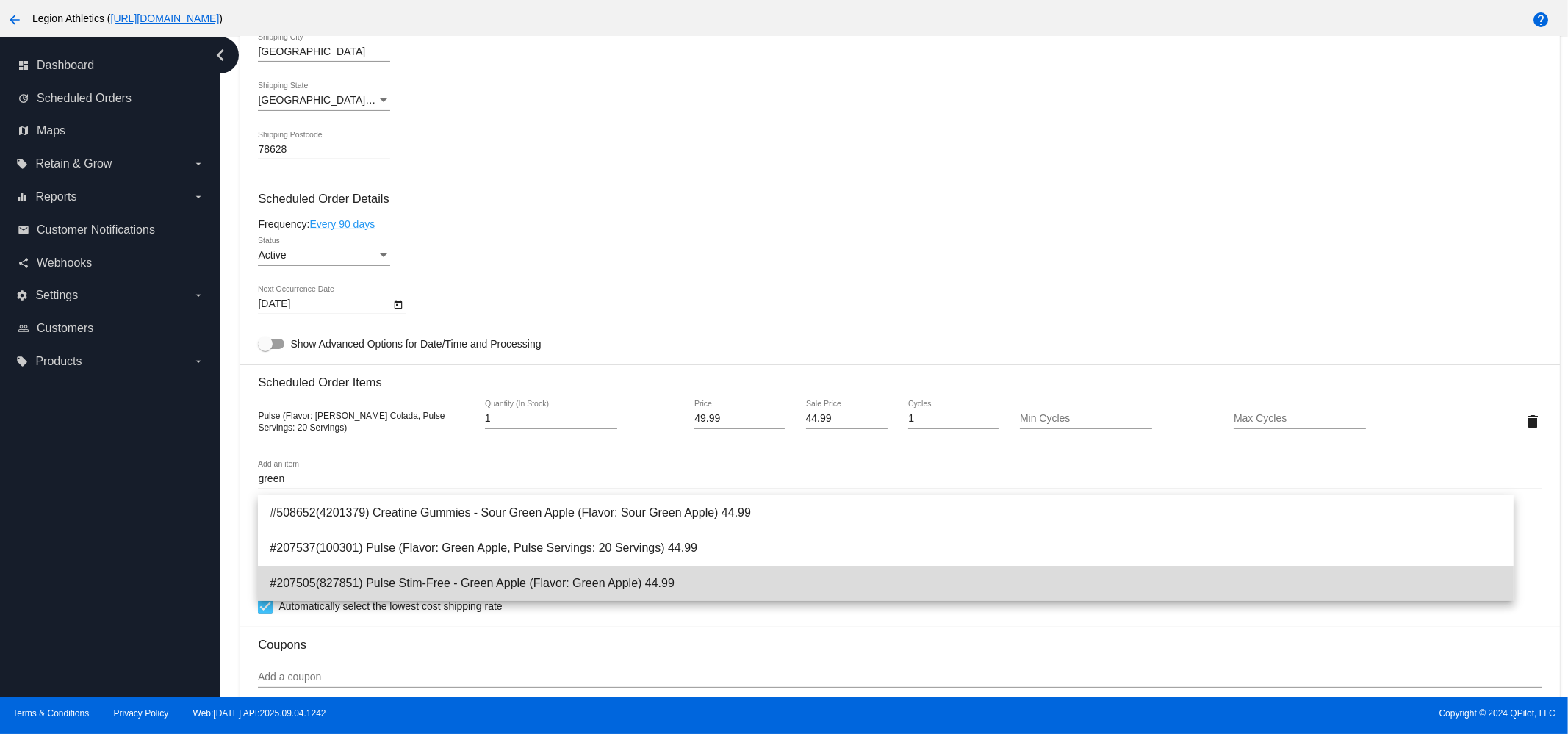
click at [417, 571] on span "#207505(827851) Pulse Stim-Free - Green Apple (Flavor: Green Apple) 44.99" at bounding box center [886, 584] width 1233 height 36
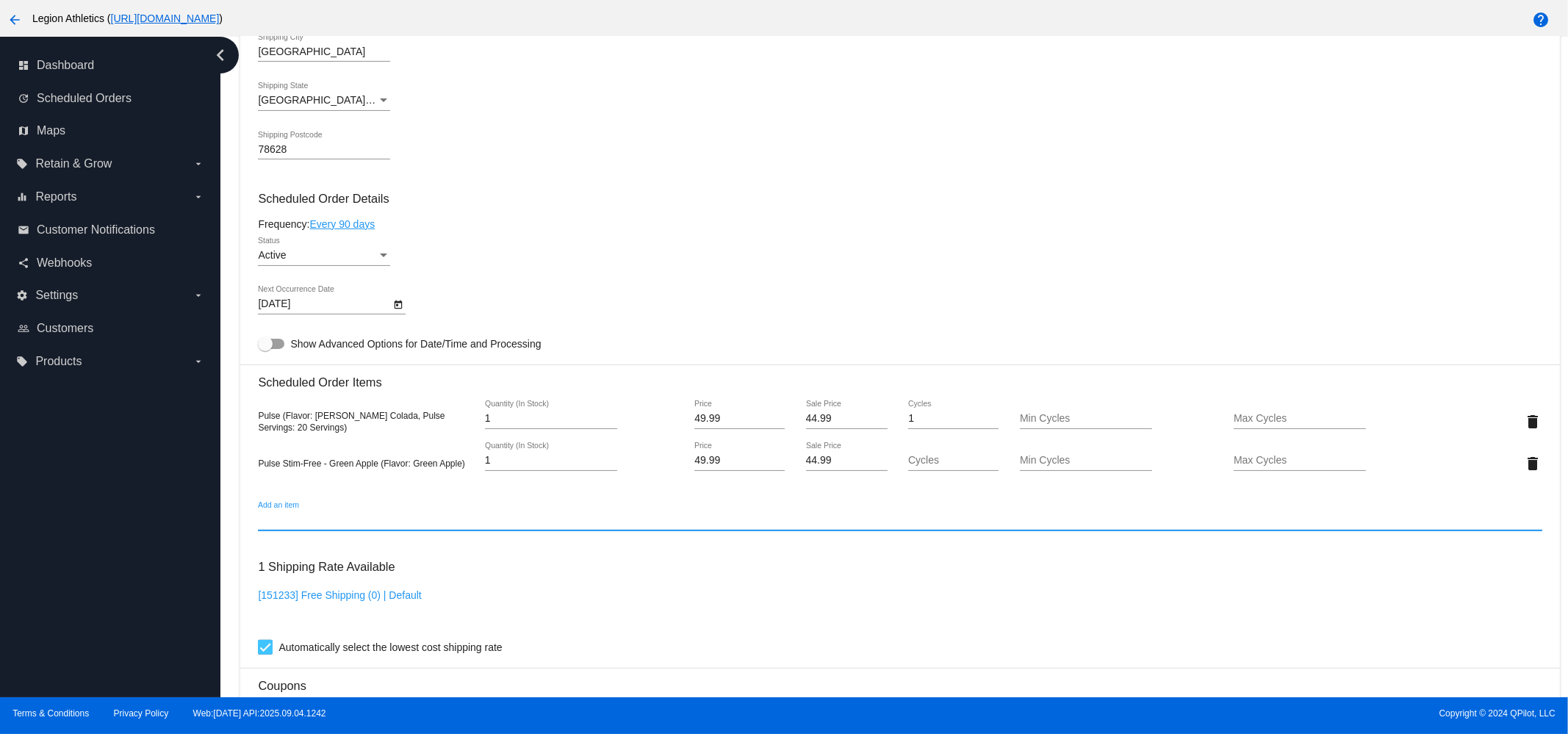
click at [1489, 431] on div "delete" at bounding box center [1489, 421] width 108 height 29
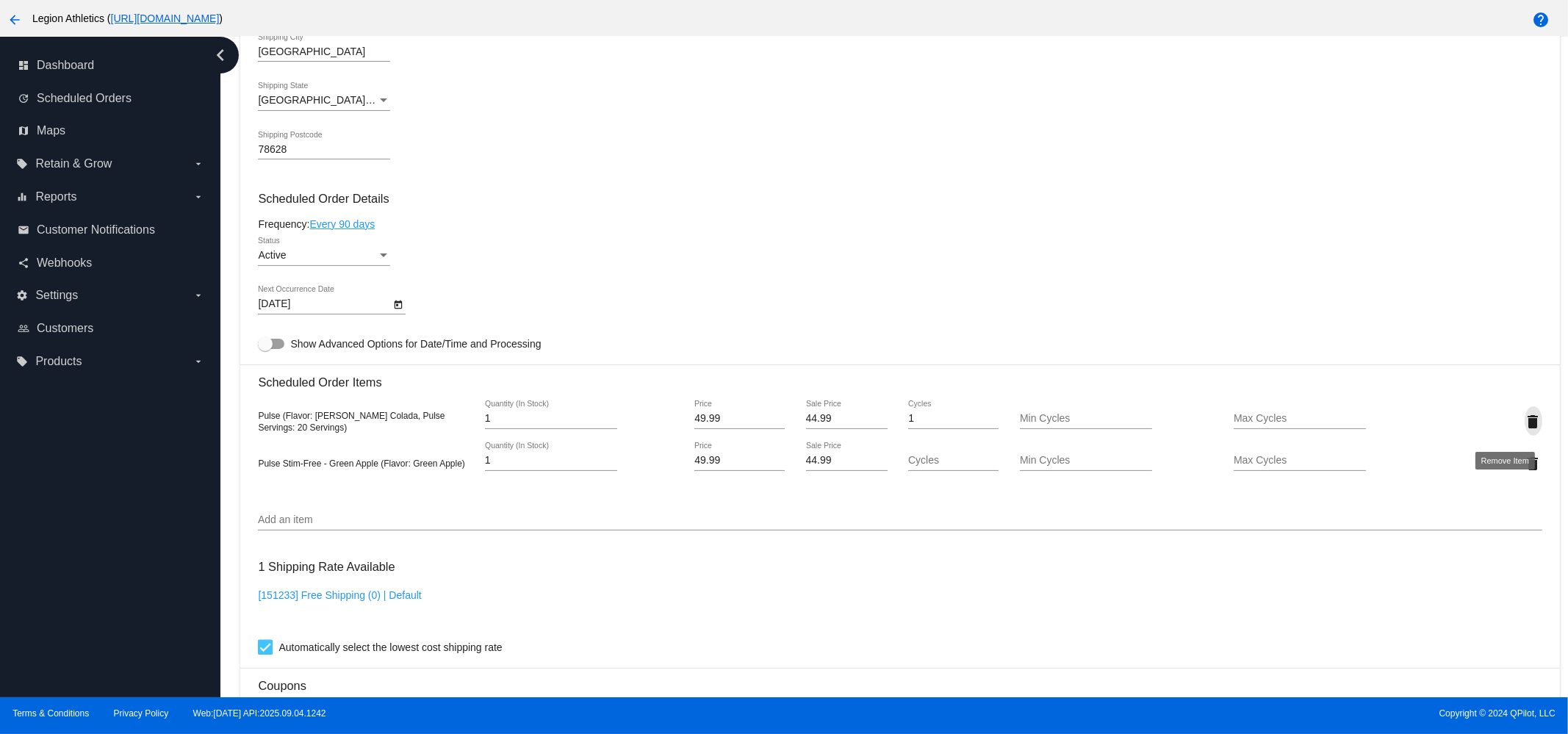
click at [1525, 429] on mat-icon "delete" at bounding box center [1533, 422] width 17 height 17
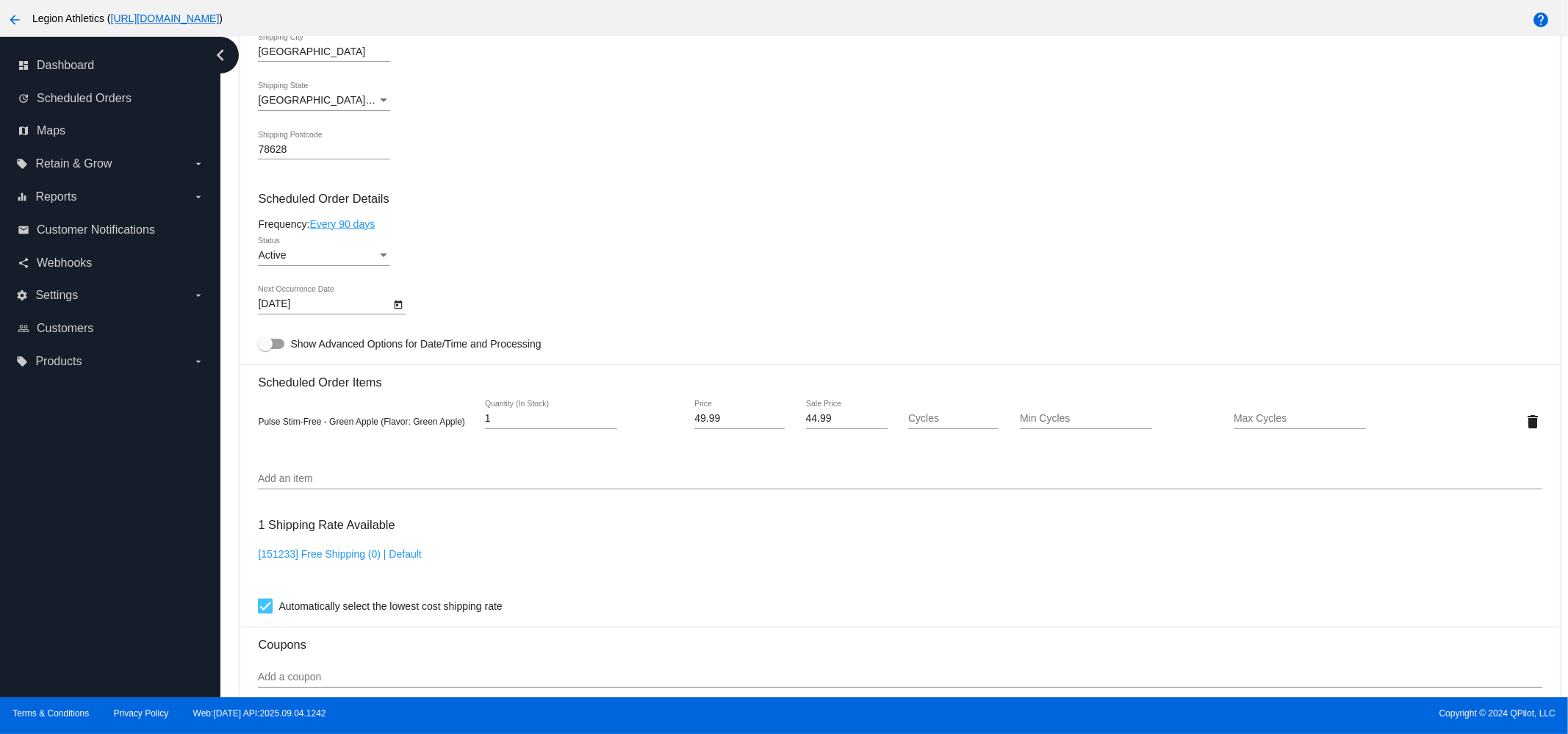
click at [311, 297] on div "[DATE] Next Occurrence Date" at bounding box center [323, 301] width 132 height 28
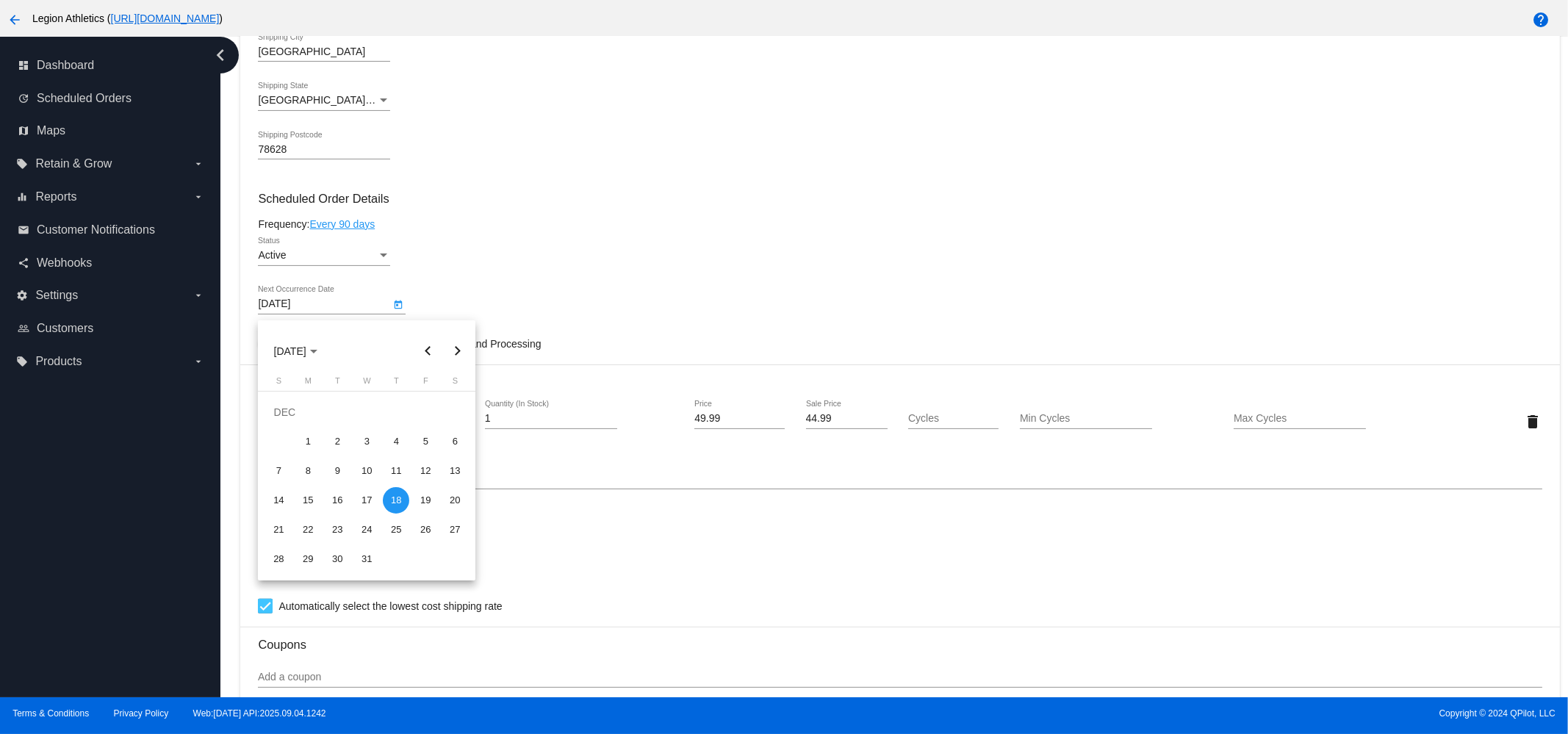
click at [294, 251] on div at bounding box center [784, 367] width 1568 height 734
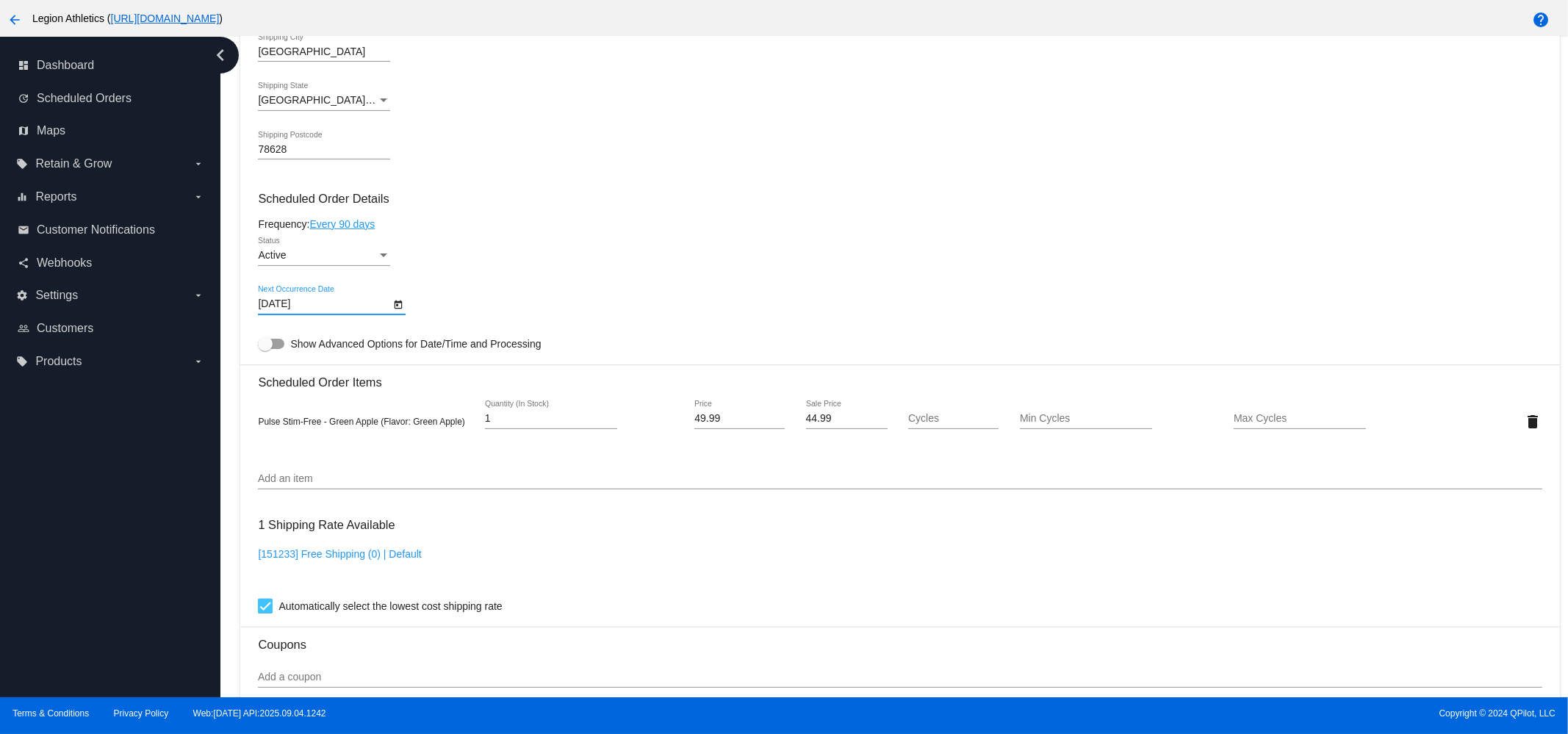
click at [294, 259] on div "Active" at bounding box center [317, 255] width 119 height 12
click at [304, 289] on span "Paused" at bounding box center [323, 291] width 132 height 31
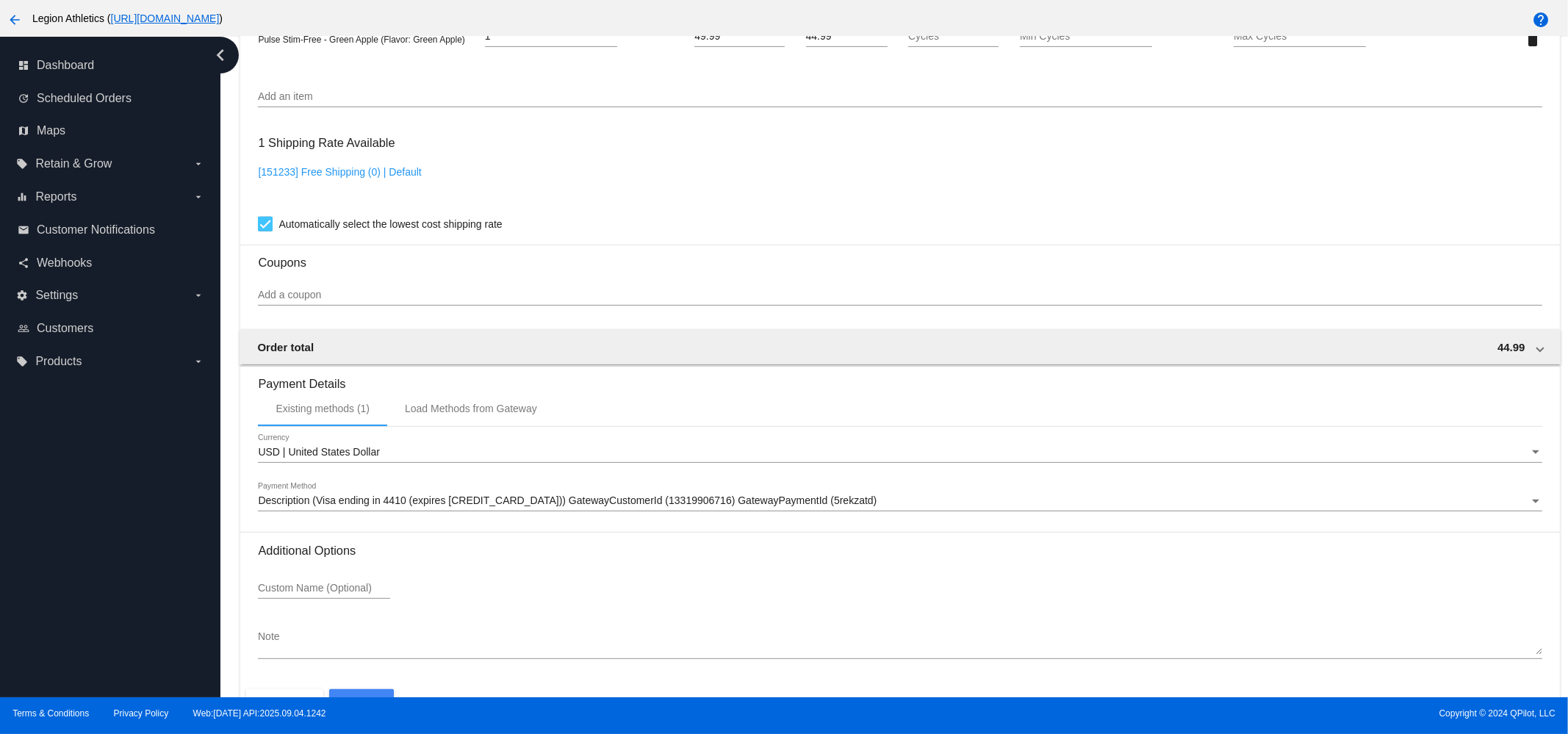
scroll to position [1168, 0]
